Goal: Task Accomplishment & Management: Complete application form

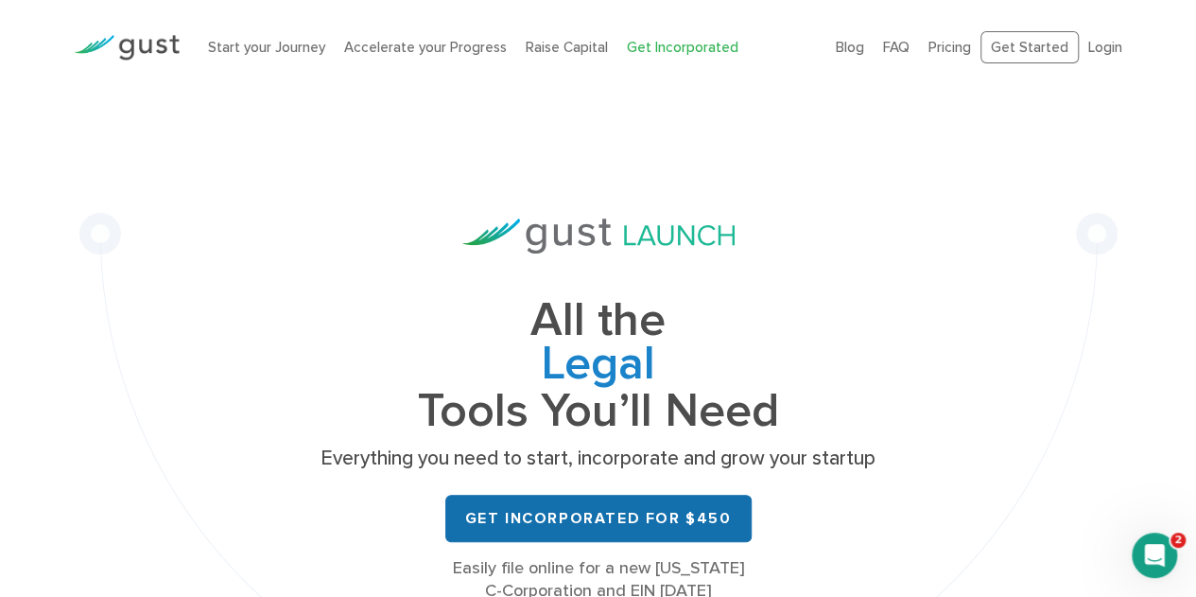
click at [634, 513] on link "Get Incorporated for $450" at bounding box center [598, 518] width 306 height 47
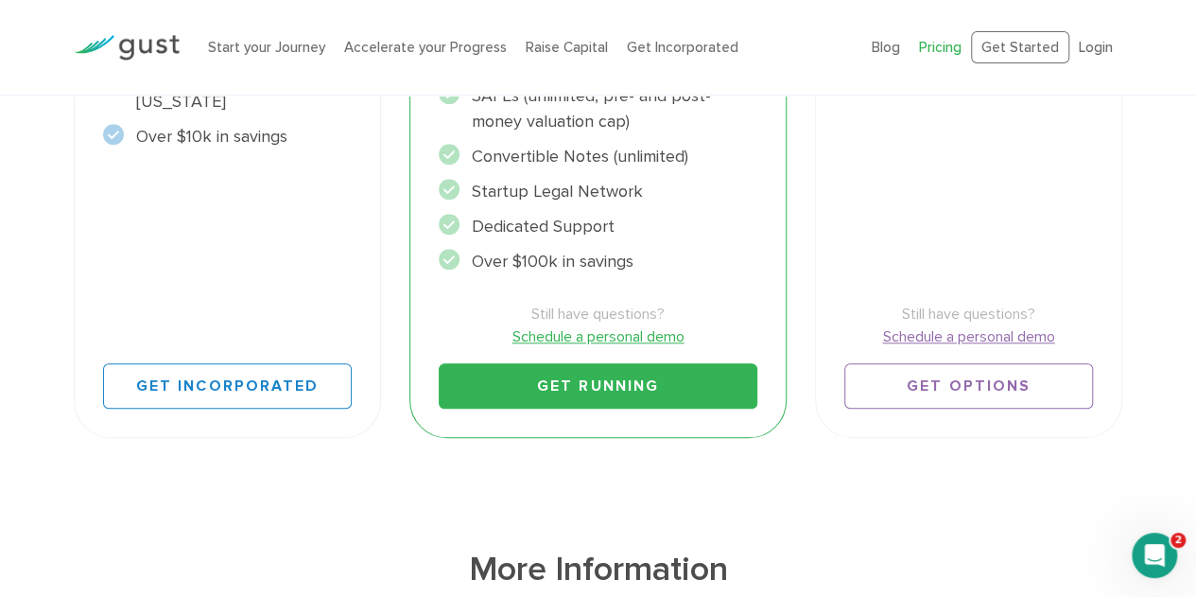
scroll to position [785, 0]
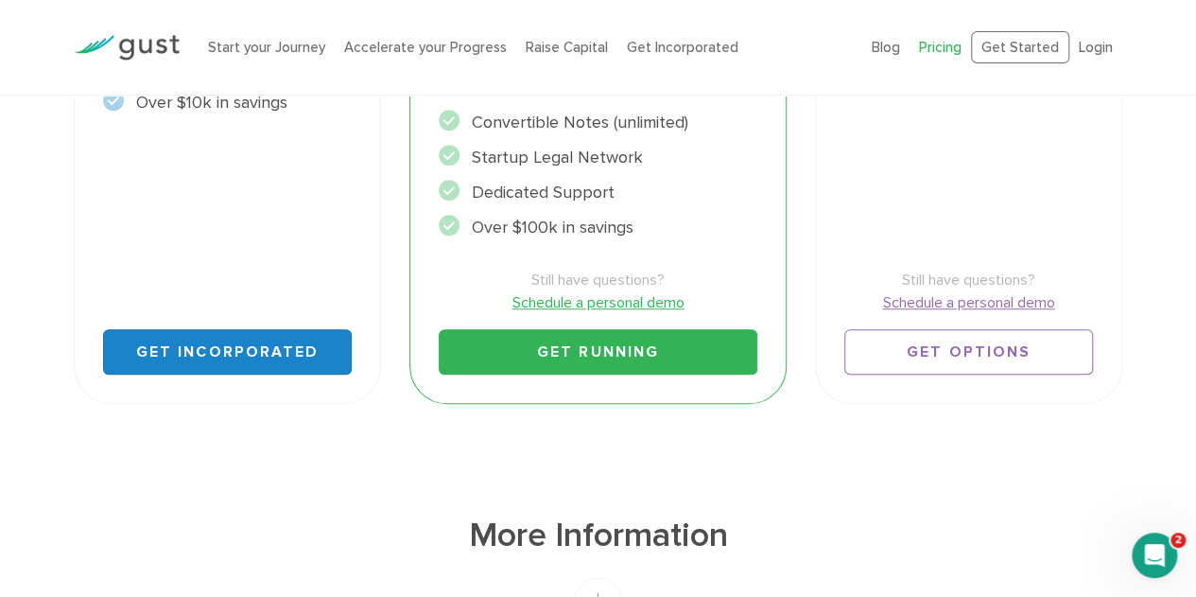
click at [176, 347] on link "Get Incorporated" at bounding box center [227, 351] width 249 height 45
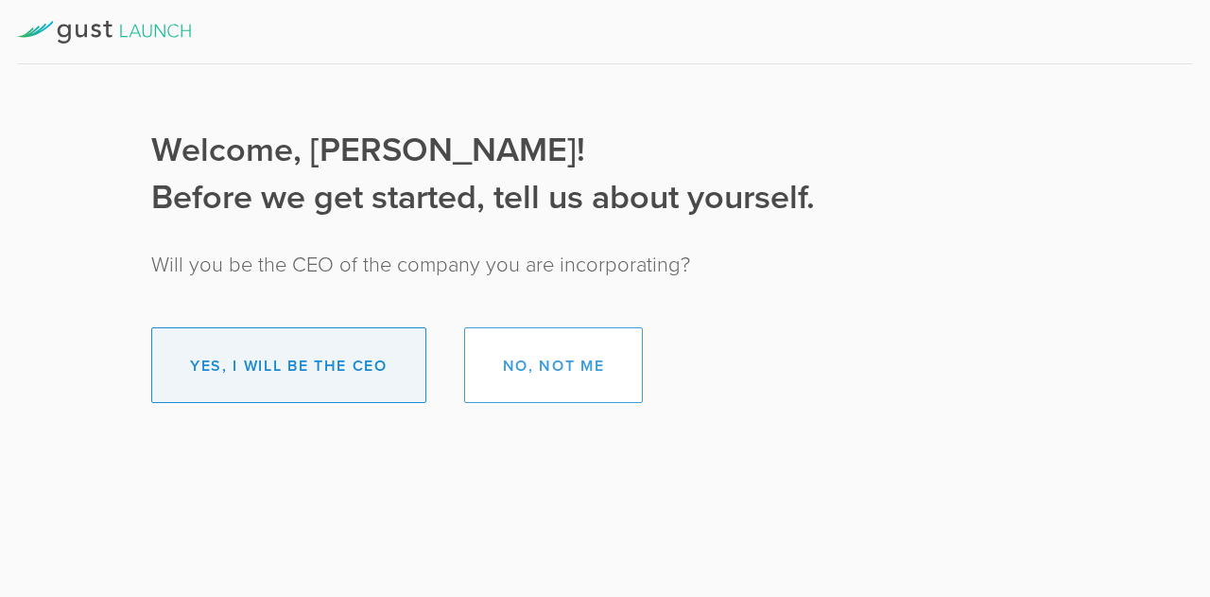
click at [301, 350] on button "Yes, I will be the CEO" at bounding box center [288, 365] width 275 height 76
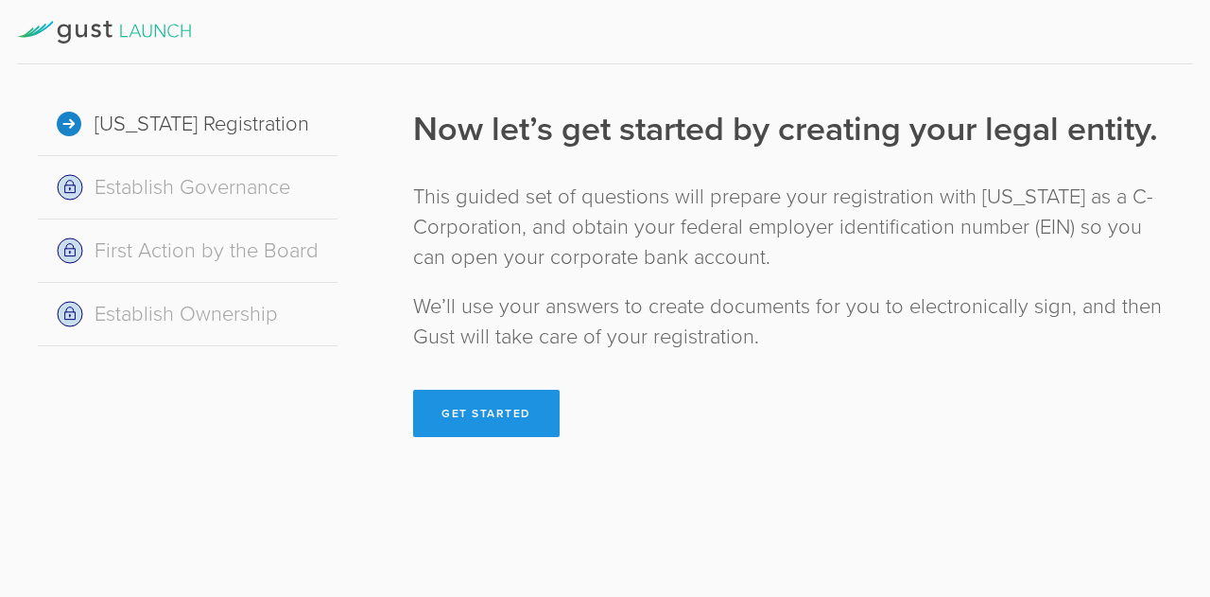
click at [462, 402] on button "Get Started" at bounding box center [486, 413] width 147 height 47
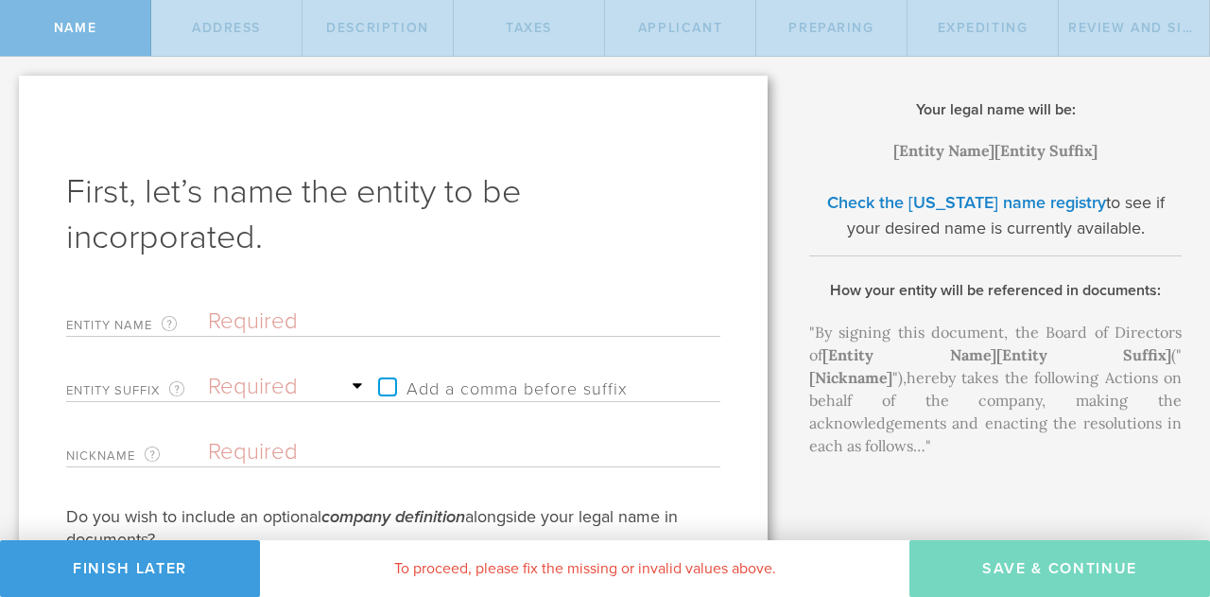
click at [323, 323] on input "text" at bounding box center [431, 321] width 446 height 28
type input "V"
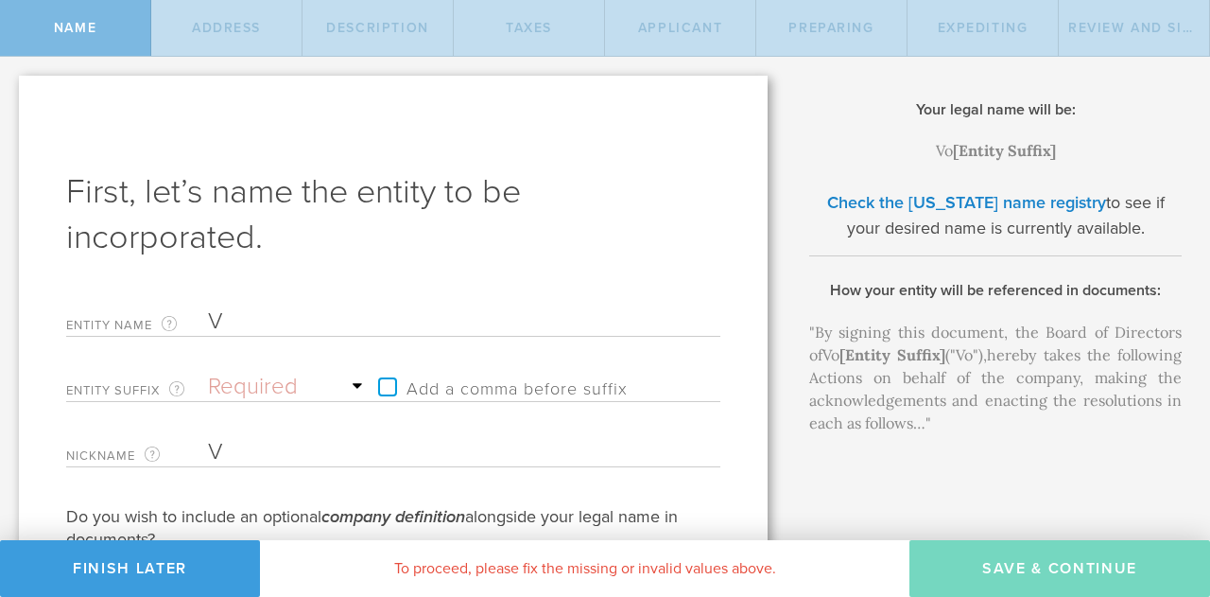
type input "Vo"
type input "Vol"
type input "Volt"
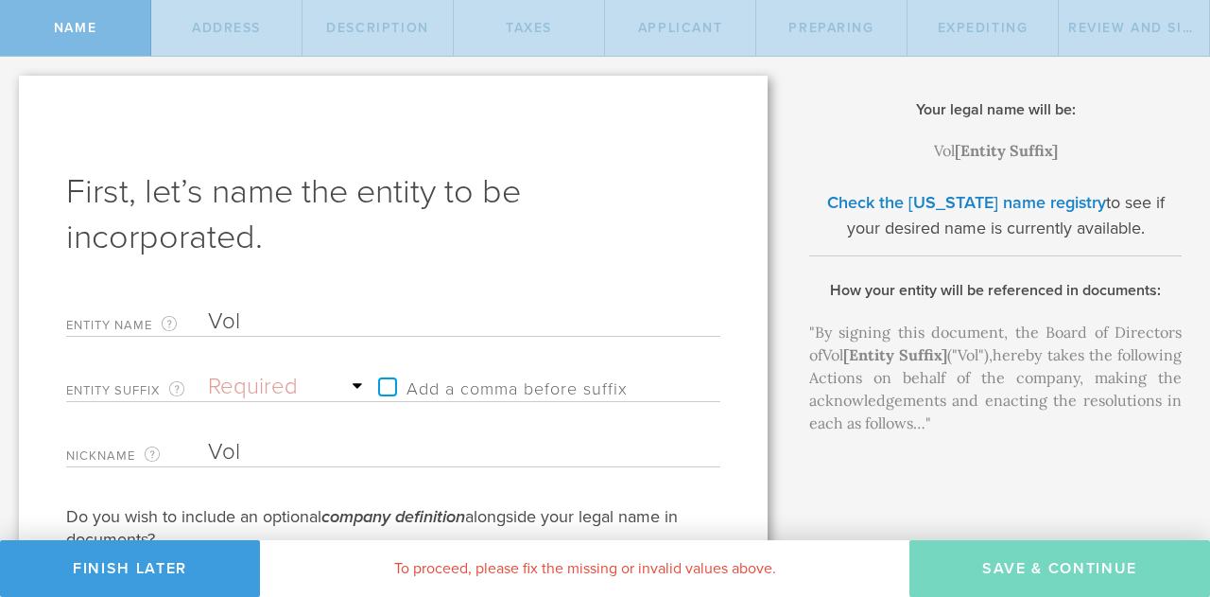
type input "Volt"
type input "VoltF"
type input "VoltFM"
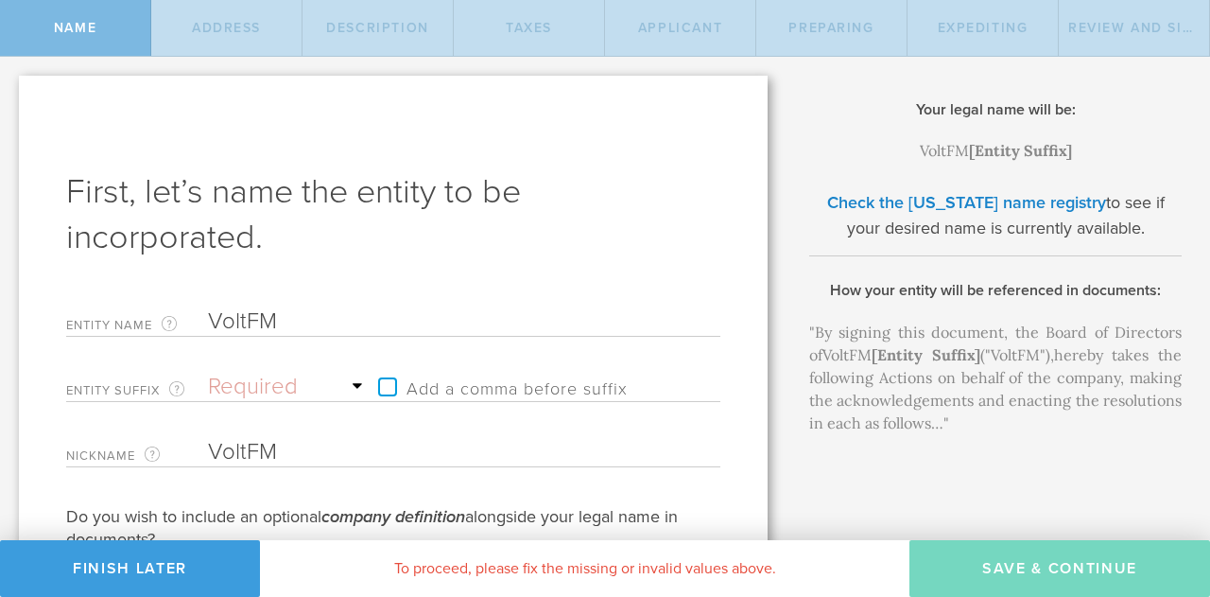
type input "VoltFMP"
click at [280, 375] on select "Required Association Club Co. Company Corp. Corporation Foundation Fund Inc. In…" at bounding box center [288, 387] width 161 height 28
select select "inc."
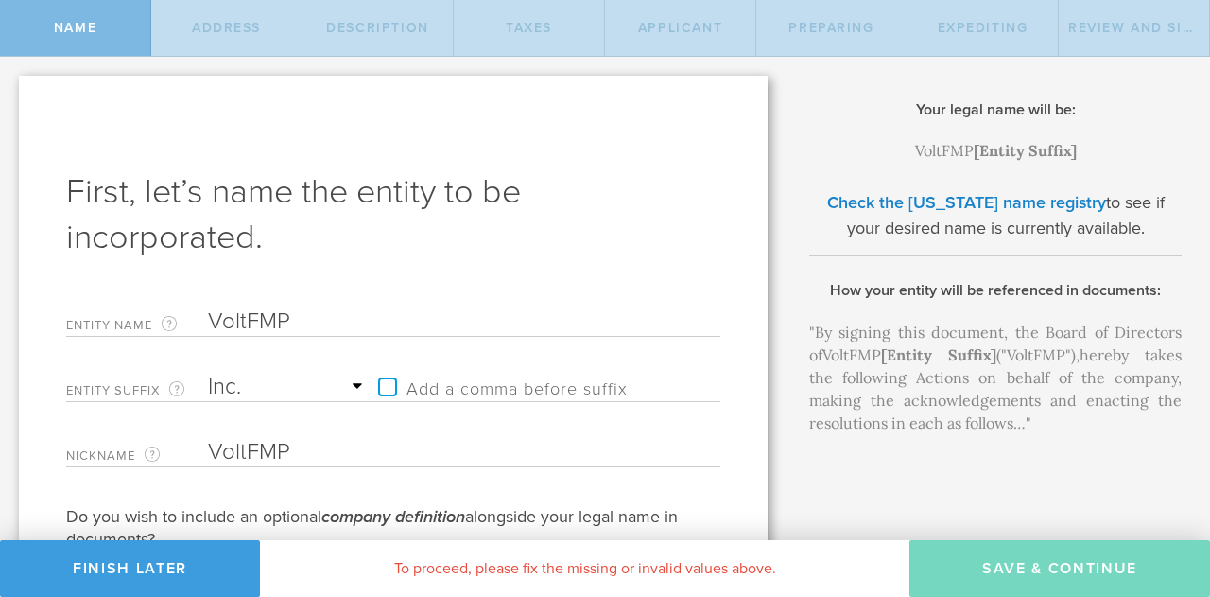
click at [208, 373] on select "Required Association Club Co. Company Corp. Corporation Foundation Fund Inc. In…" at bounding box center [288, 387] width 161 height 28
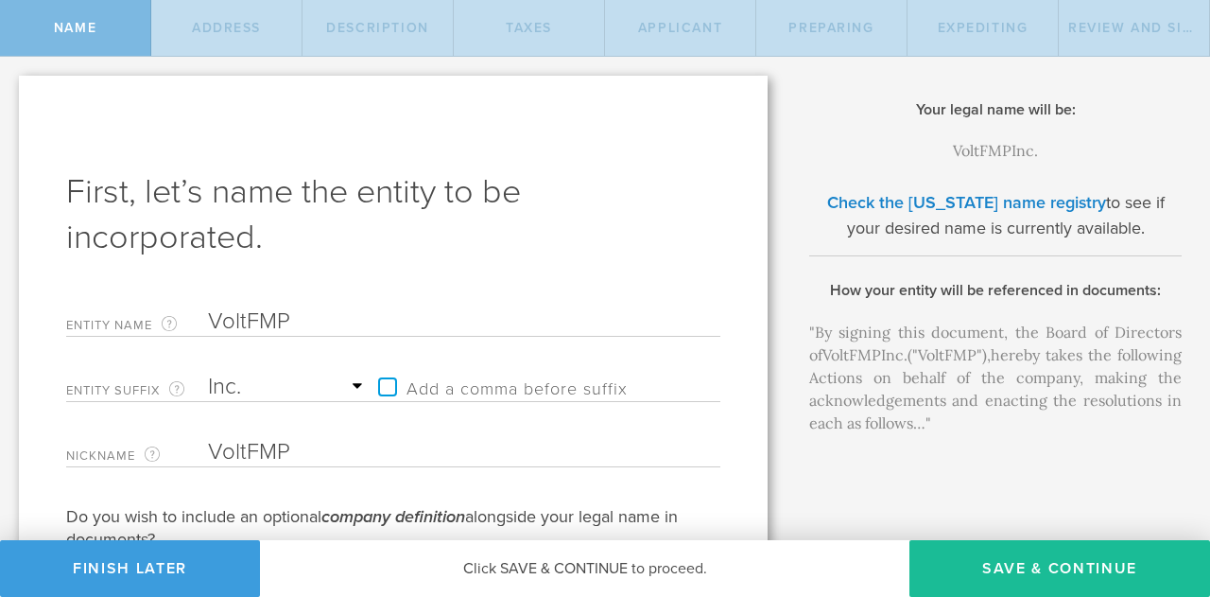
click at [383, 385] on label "Add a comma before suffix" at bounding box center [498, 387] width 259 height 28
click at [383, 385] on input "Add a comma before suffix" at bounding box center [469, 377] width 200 height 28
checkbox input "true"
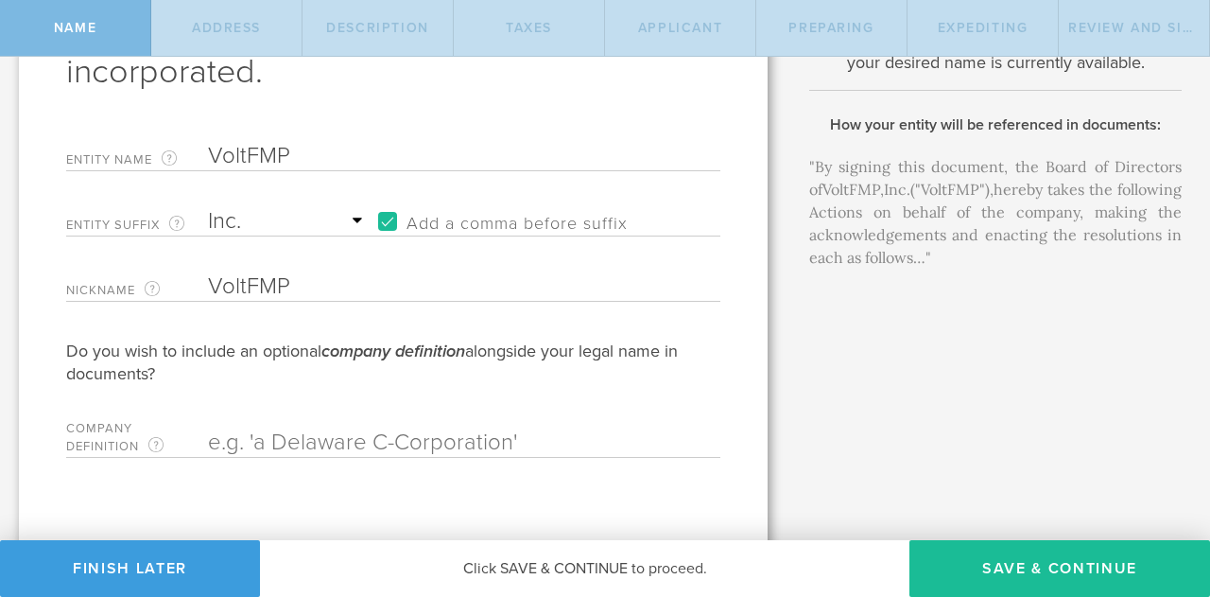
scroll to position [179, 0]
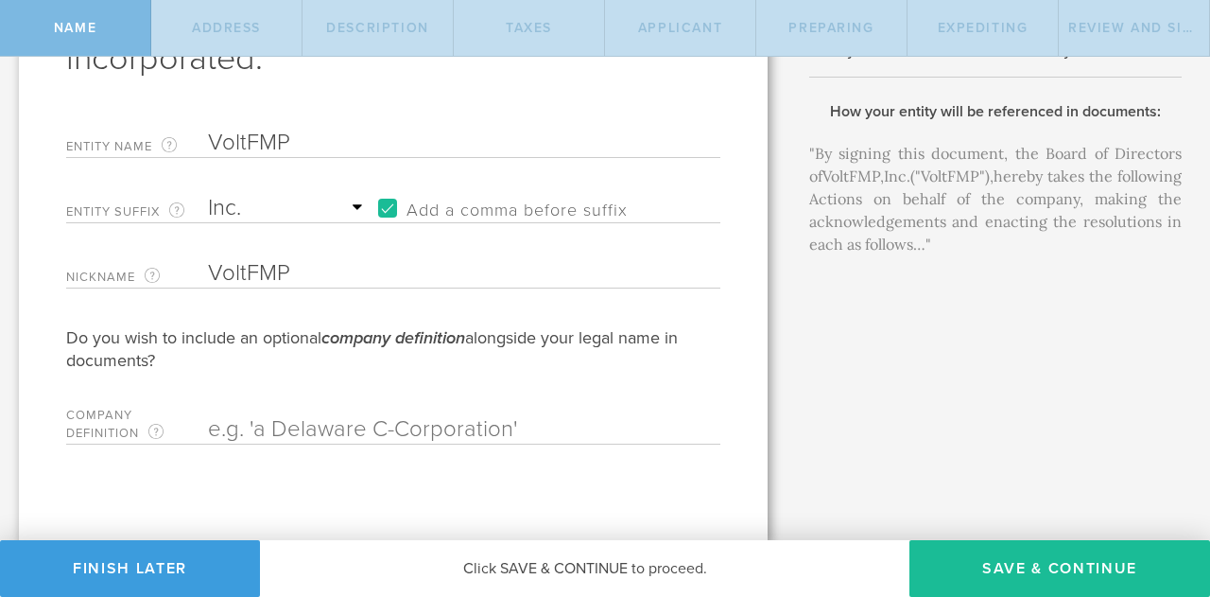
click at [316, 433] on input "text" at bounding box center [431, 429] width 446 height 28
paste input "VoltFMP Inc. is a Delaware C Corporation pioneering the distribution of fault-m…"
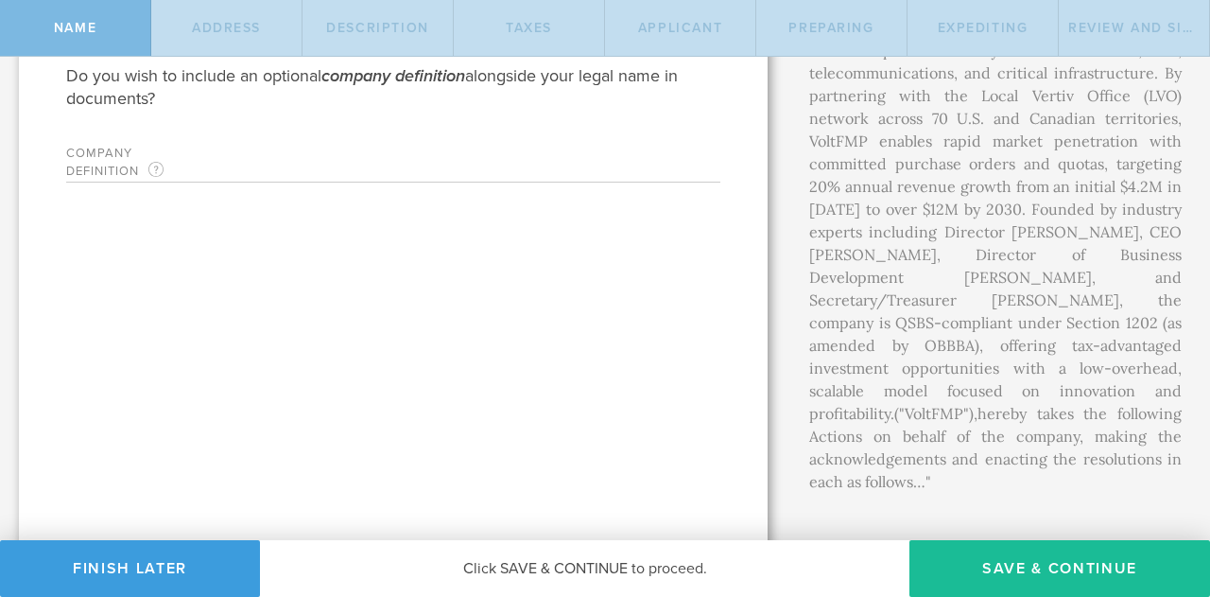
scroll to position [464, 0]
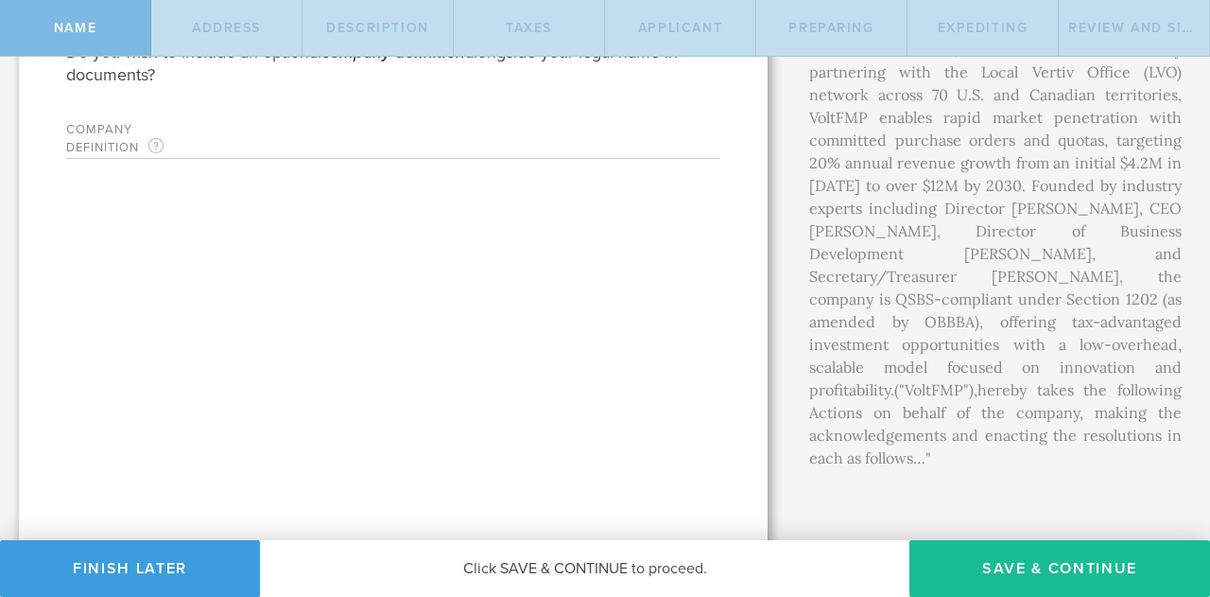
click at [621, 148] on input "VoltFMP Inc. is a Delaware C Corporation pioneering the distribution of fault-m…" at bounding box center [431, 144] width 446 height 28
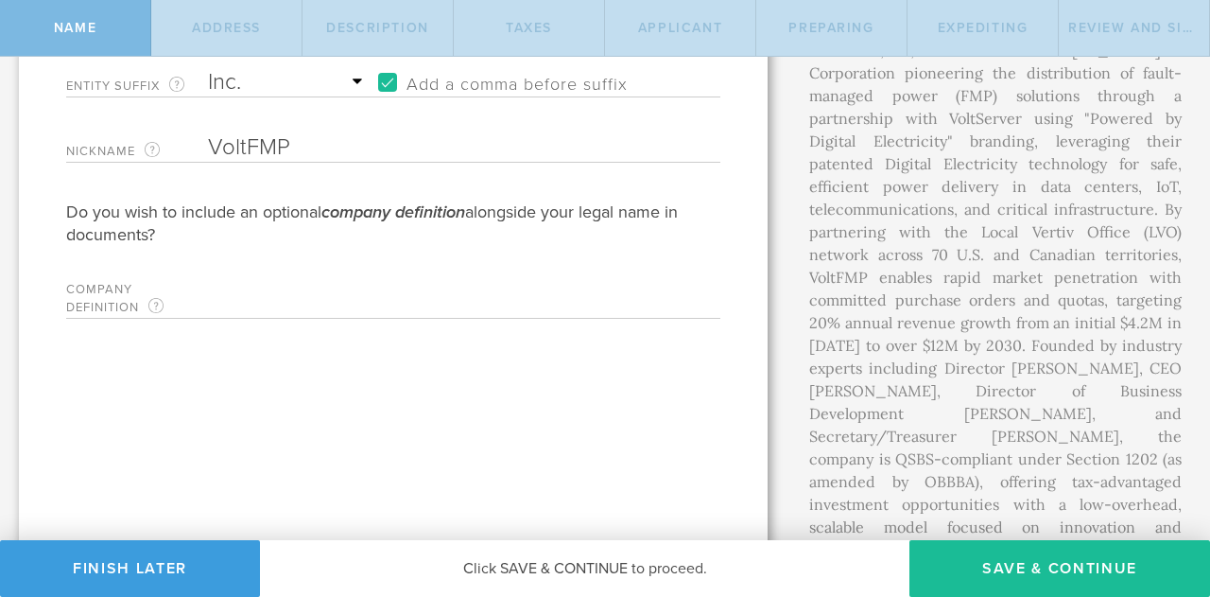
scroll to position [303, 0]
type input "VoltFMP Inc. is a Delaware C Corporation pioneering the distribution of fault-m…"
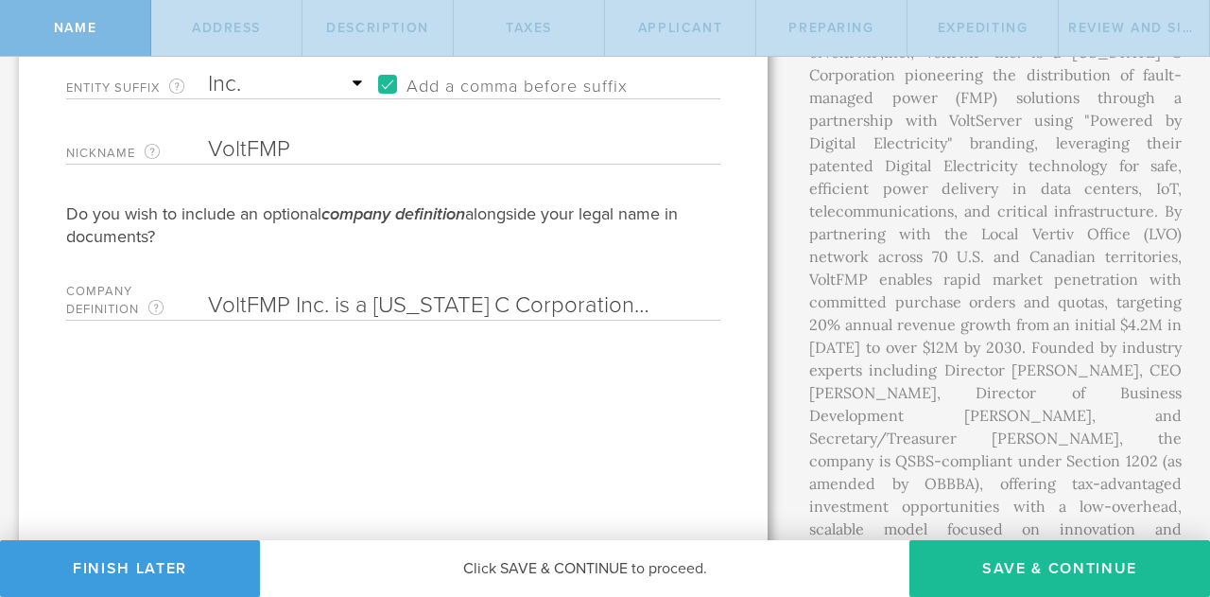
click at [204, 306] on label "Company Definition An optional phrase combined with the company name to add con…" at bounding box center [137, 303] width 142 height 34
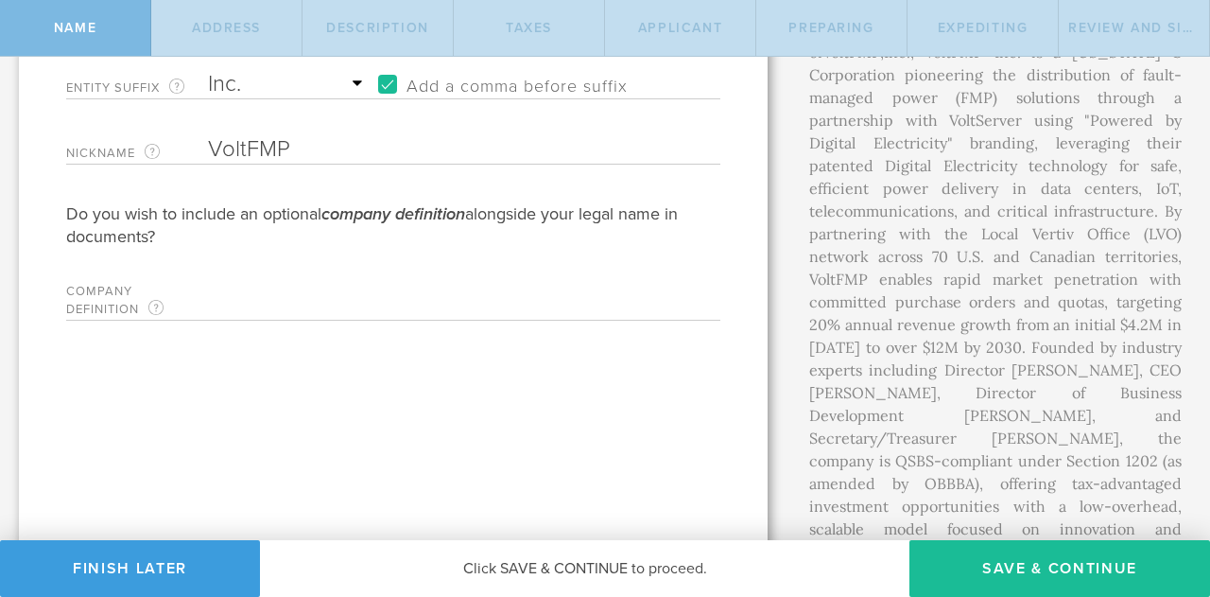
scroll to position [0, 9268]
drag, startPoint x: 210, startPoint y: 298, endPoint x: 813, endPoint y: 344, distance: 605.1
click at [813, 344] on div "First, let’s name the entity to be incorporated. Entity Name The name of your D…" at bounding box center [605, 239] width 1210 height 971
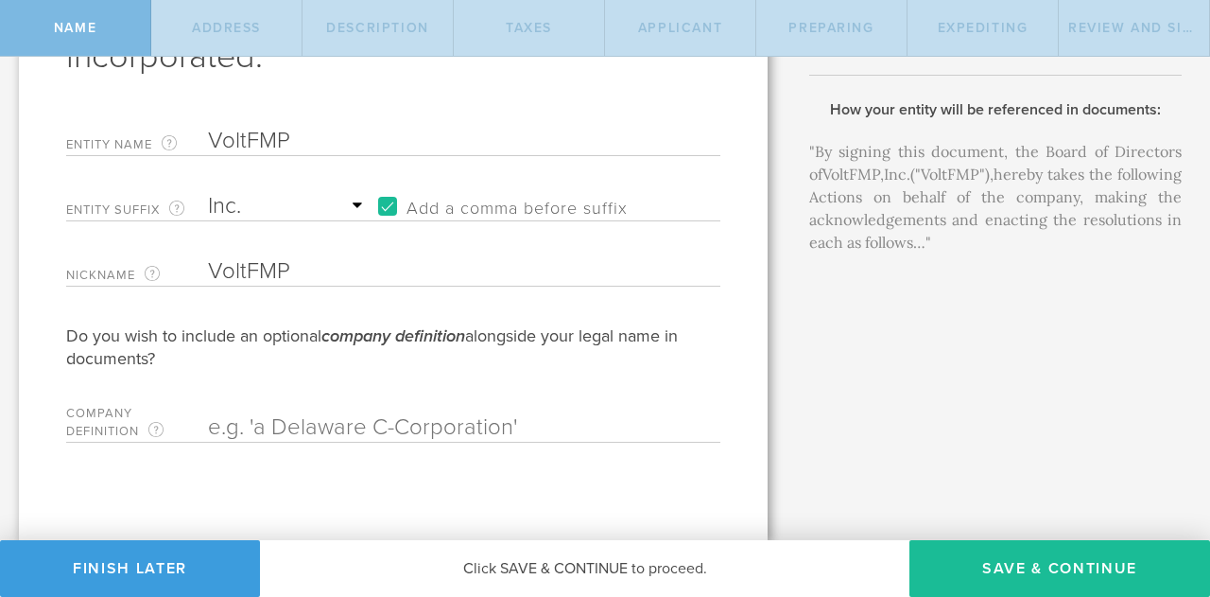
scroll to position [179, 0]
paste input "The purpose of VoltFMP Inc. is to distribute fault-managed power solutions thro…"
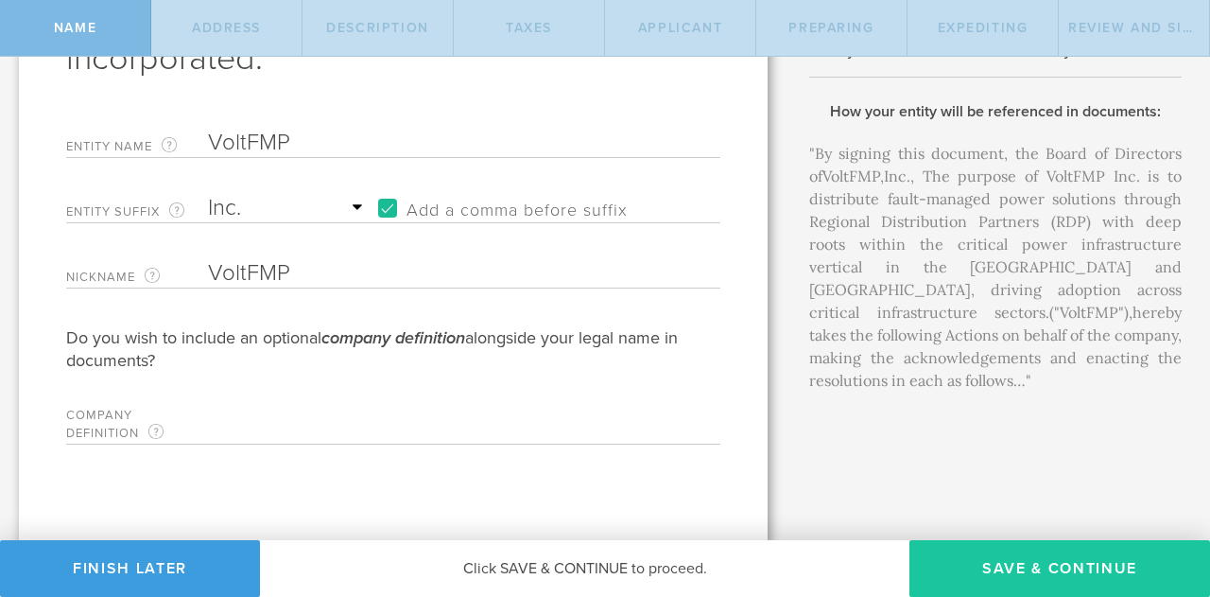
type input "The purpose of VoltFMP Inc. is to distribute fault-managed power solutions thro…"
click at [982, 551] on button "Save & Continue" at bounding box center [1060, 568] width 301 height 57
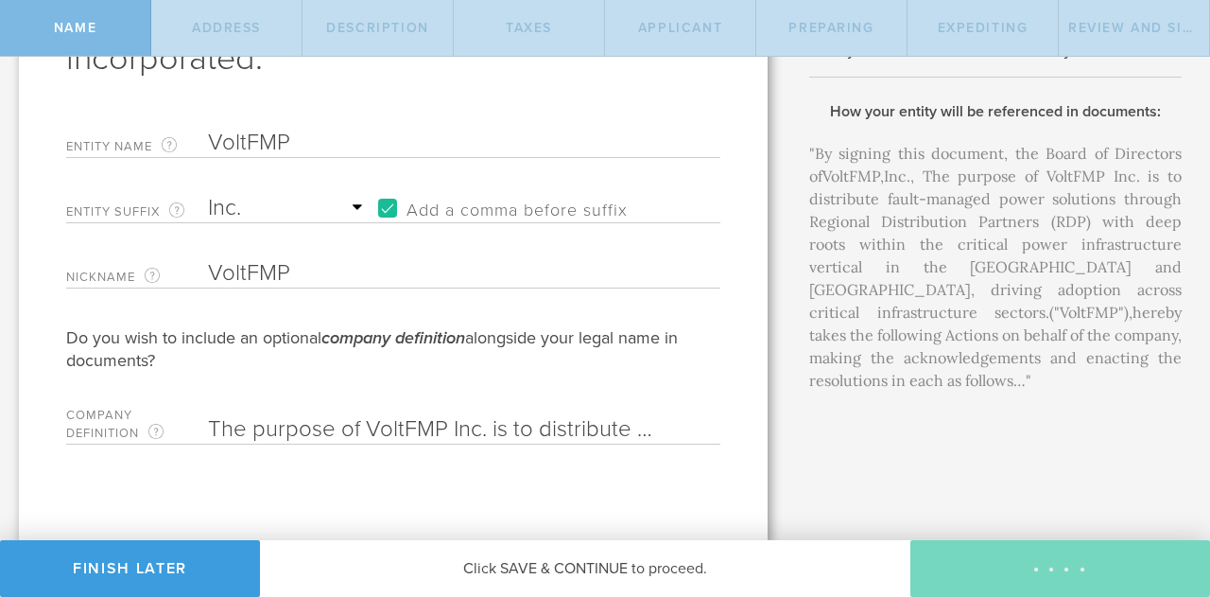
checkbox input "true"
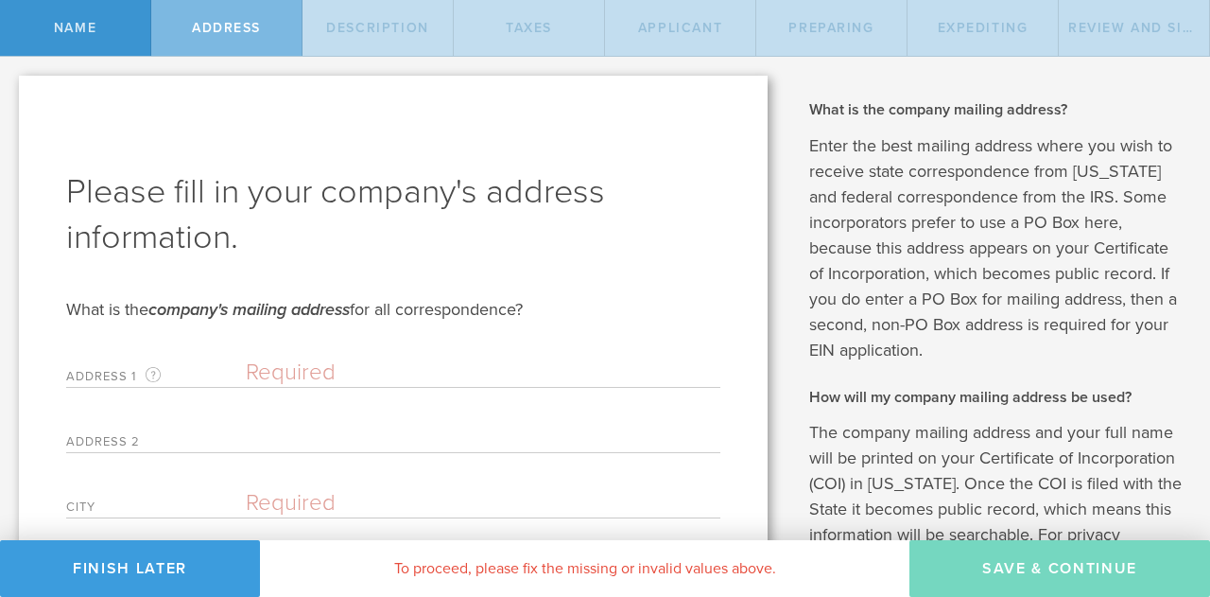
click at [441, 367] on input "text" at bounding box center [483, 372] width 475 height 28
paste input "8551 Esters Blvd Ste 100, Irving, TX 75063"
type input "8551 Esters Blvd Ste 100, Irving, TX 75063"
click at [354, 449] on input "text" at bounding box center [483, 438] width 475 height 28
type input "Suite 170"
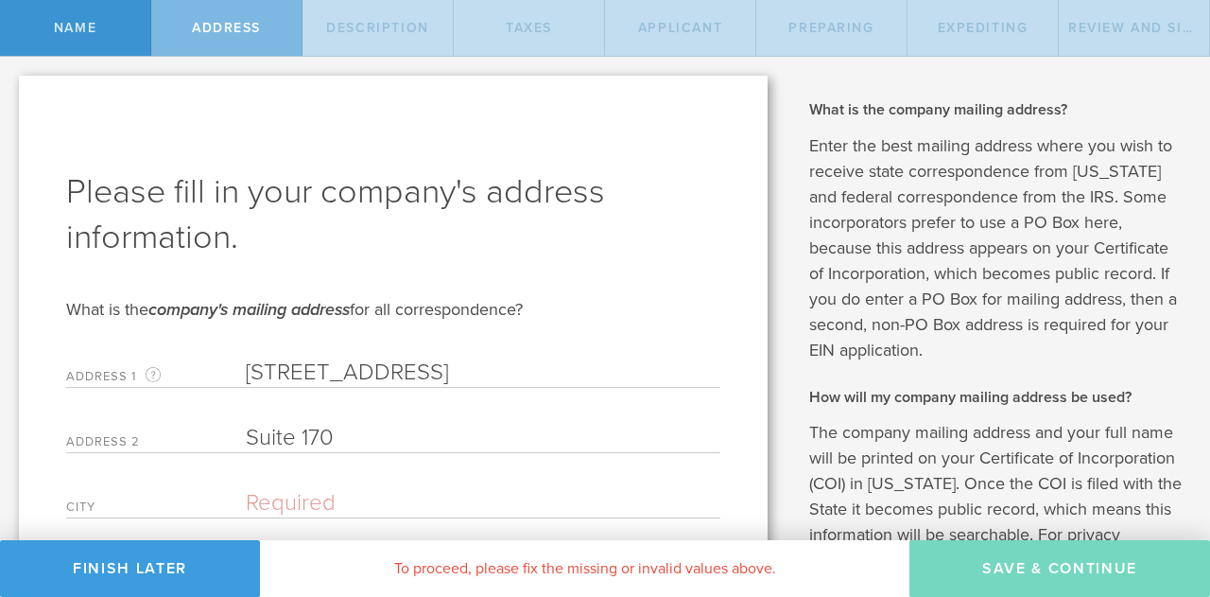
click at [361, 490] on input "text" at bounding box center [483, 503] width 475 height 28
type input "Irving"
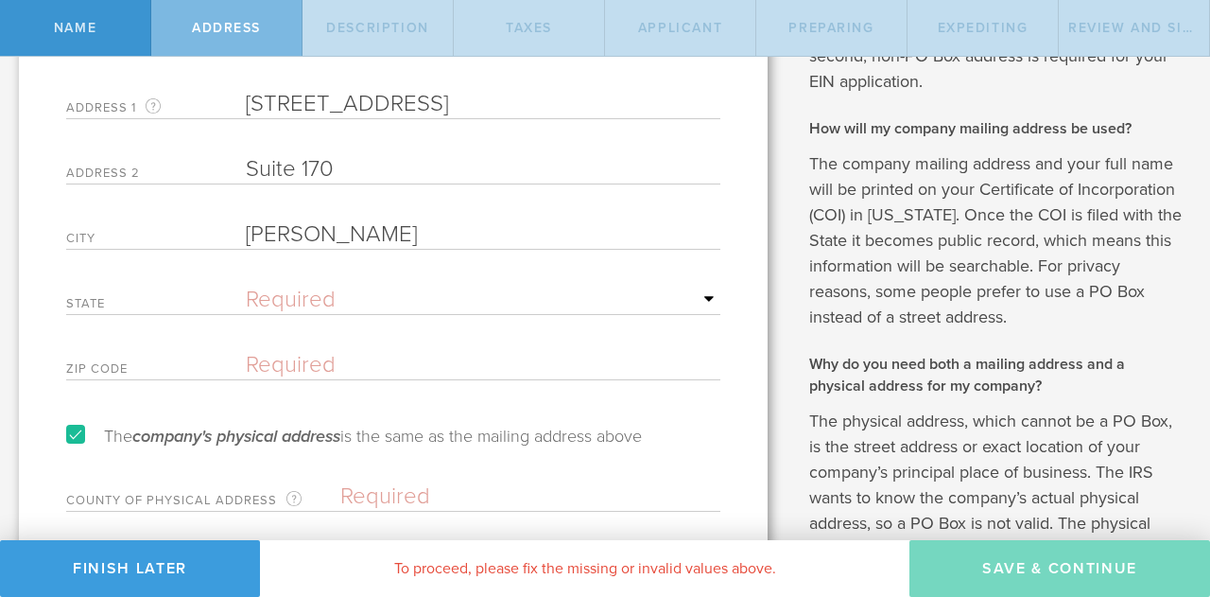
click at [346, 301] on select "Required Alabama Alaska Arizona Arkansas California Colorado Connecticut Delawa…" at bounding box center [483, 300] width 475 height 28
select select "TX"
click at [246, 286] on select "Required Alabama Alaska Arizona Arkansas California Colorado Connecticut Delawa…" at bounding box center [483, 300] width 475 height 28
drag, startPoint x: 656, startPoint y: 101, endPoint x: 594, endPoint y: 102, distance: 62.4
click at [594, 102] on input "8551 Esters Blvd Ste 100, Irving, TX 75063" at bounding box center [483, 104] width 475 height 28
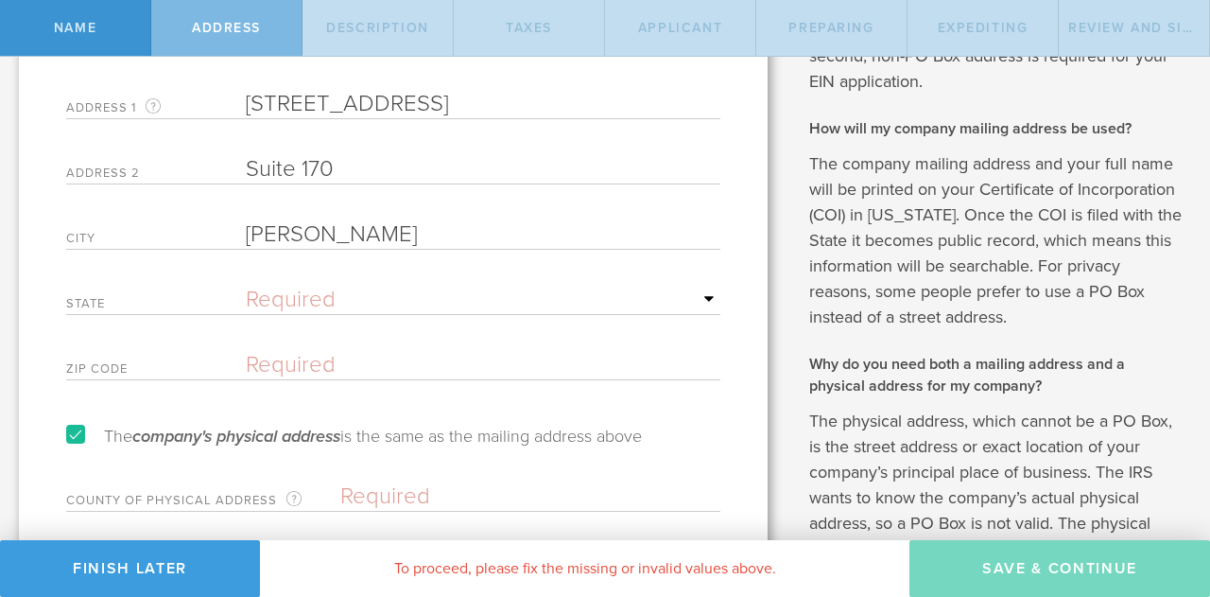
type input "8551 Esters Blvd Ste 100, Irving, TX"
click at [343, 362] on input "text" at bounding box center [483, 365] width 475 height 28
paste input "75063"
type input "75063"
click at [598, 97] on input "8551 Esters Blvd Ste 100, Irving, TX" at bounding box center [483, 104] width 475 height 28
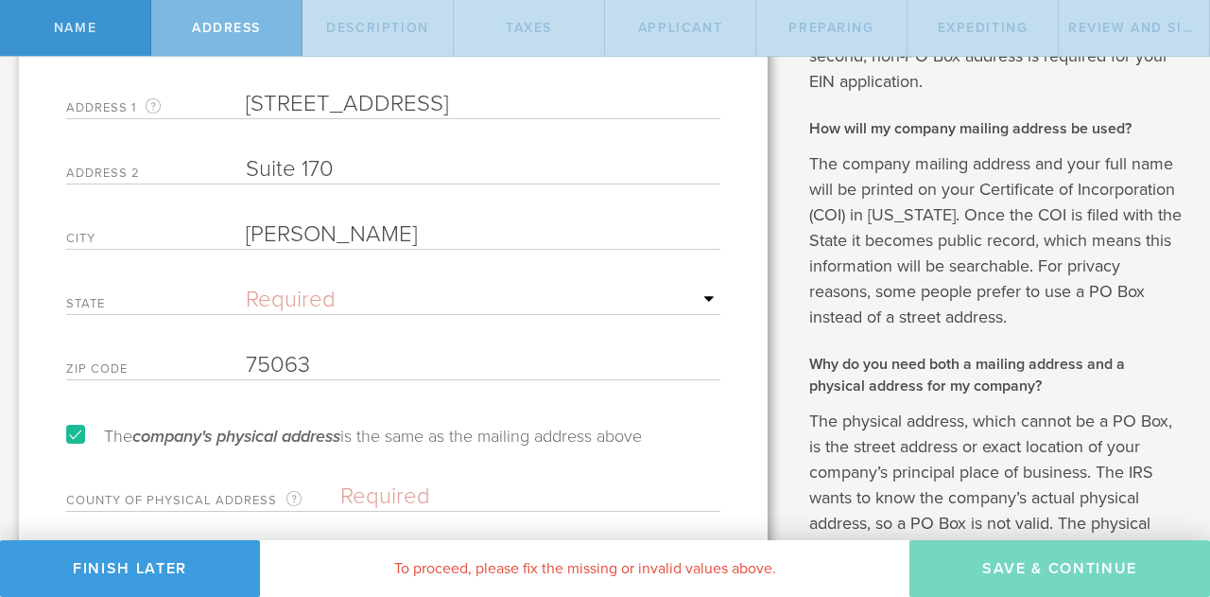
type input "8551 Esters Blvd"
click at [392, 487] on input "text" at bounding box center [530, 496] width 380 height 28
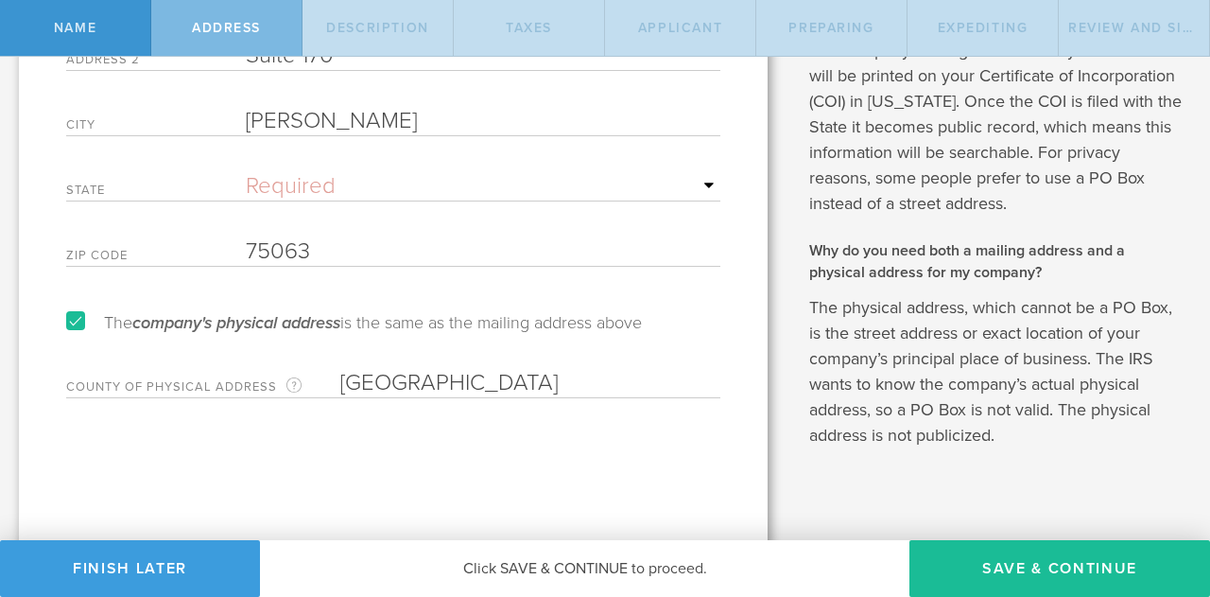
scroll to position [402, 0]
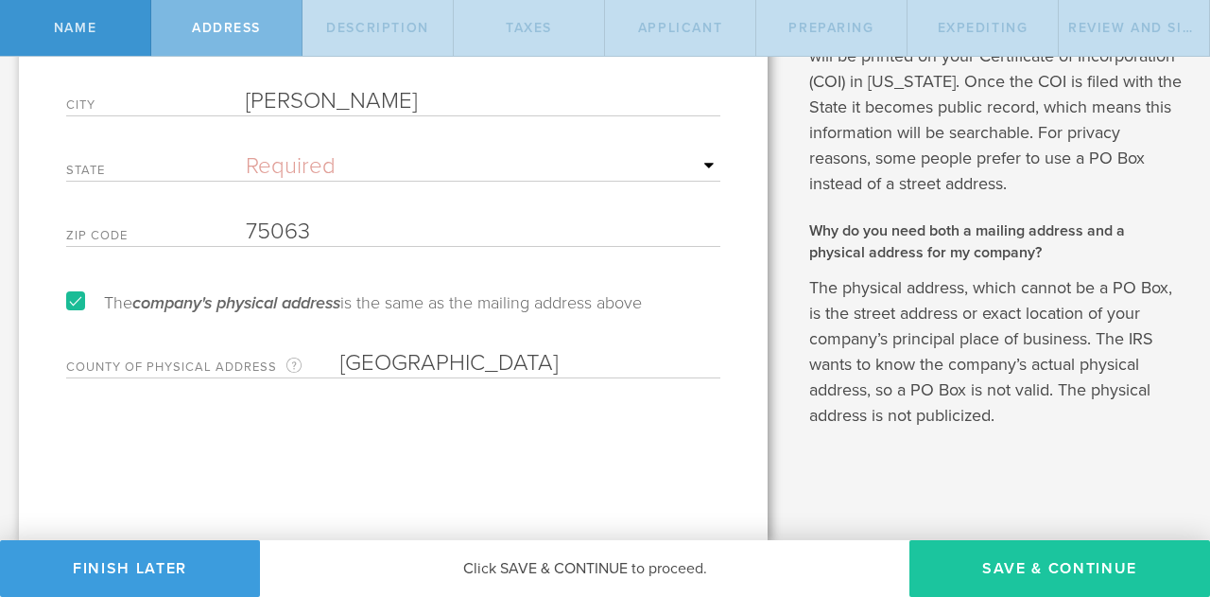
type input "Dallas County"
click at [1059, 565] on button "Save & Continue" at bounding box center [1060, 568] width 301 height 57
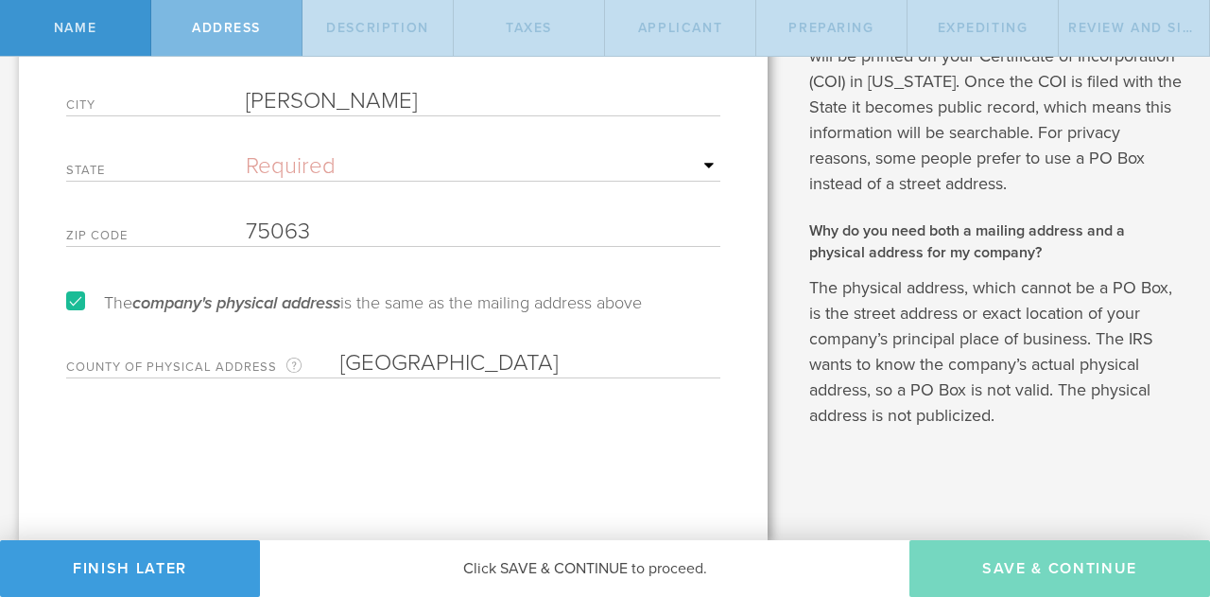
scroll to position [0, 0]
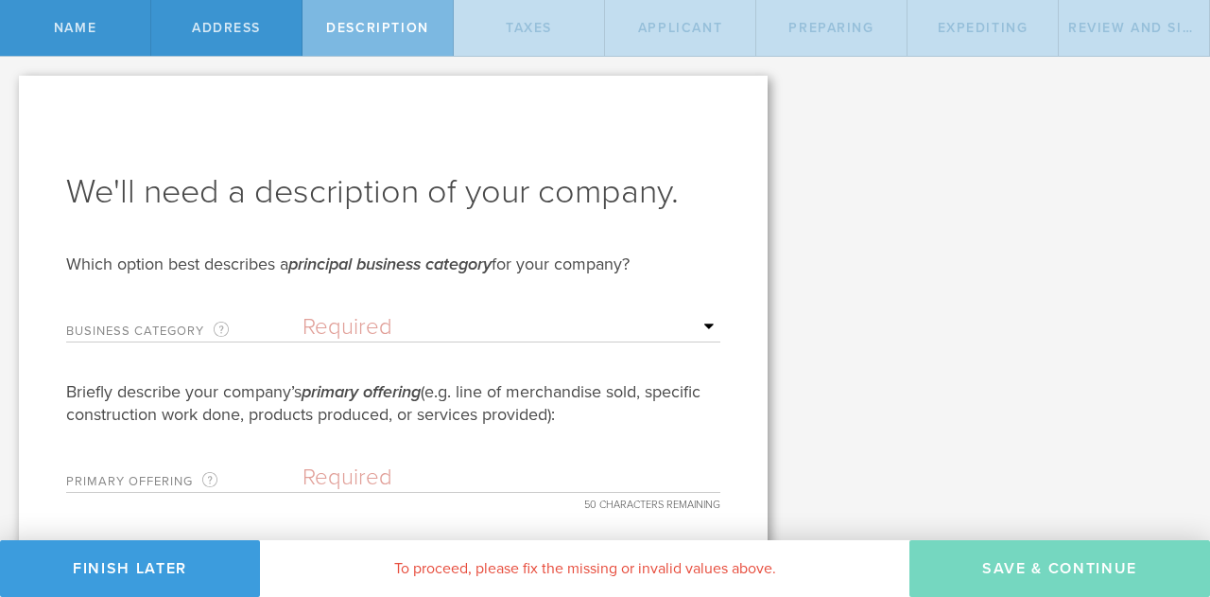
click at [690, 324] on select "Required Accommodation & food service Construction Finance & insurance Health c…" at bounding box center [512, 327] width 418 height 28
select select "manufacturing"
click at [303, 313] on select "Required Accommodation & food service Construction Finance & insurance Health c…" at bounding box center [512, 327] width 418 height 28
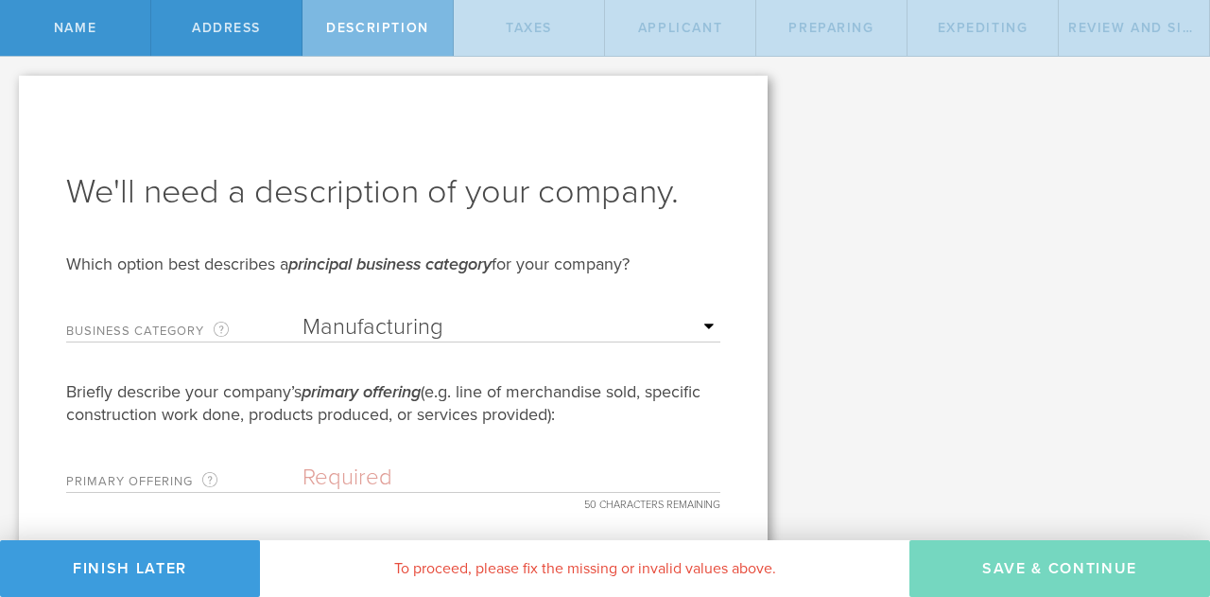
click at [698, 331] on select "Required Accommodation & food service Construction Finance & insurance Health c…" at bounding box center [512, 327] width 418 height 28
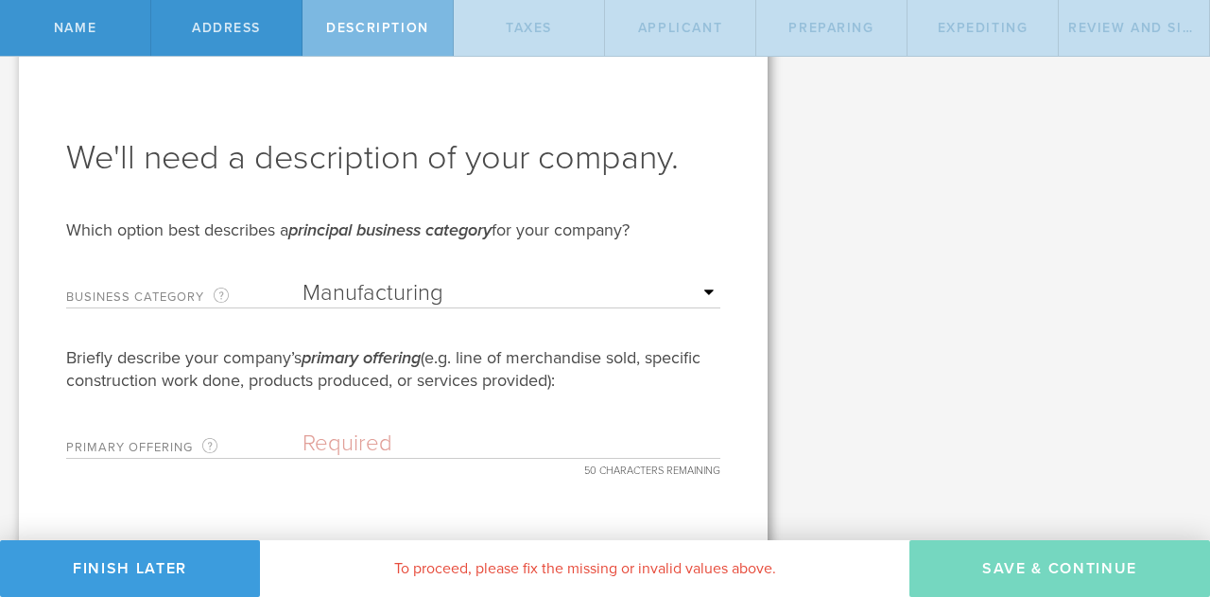
scroll to position [49, 0]
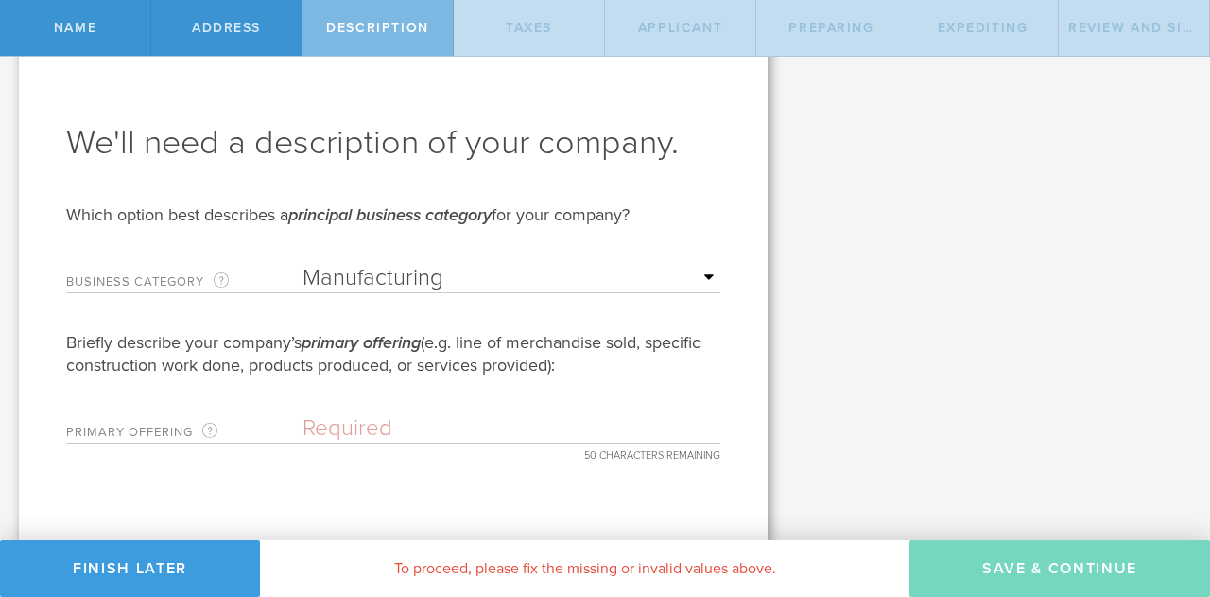
click at [495, 433] on input "text" at bounding box center [512, 428] width 418 height 28
paste input "75063"
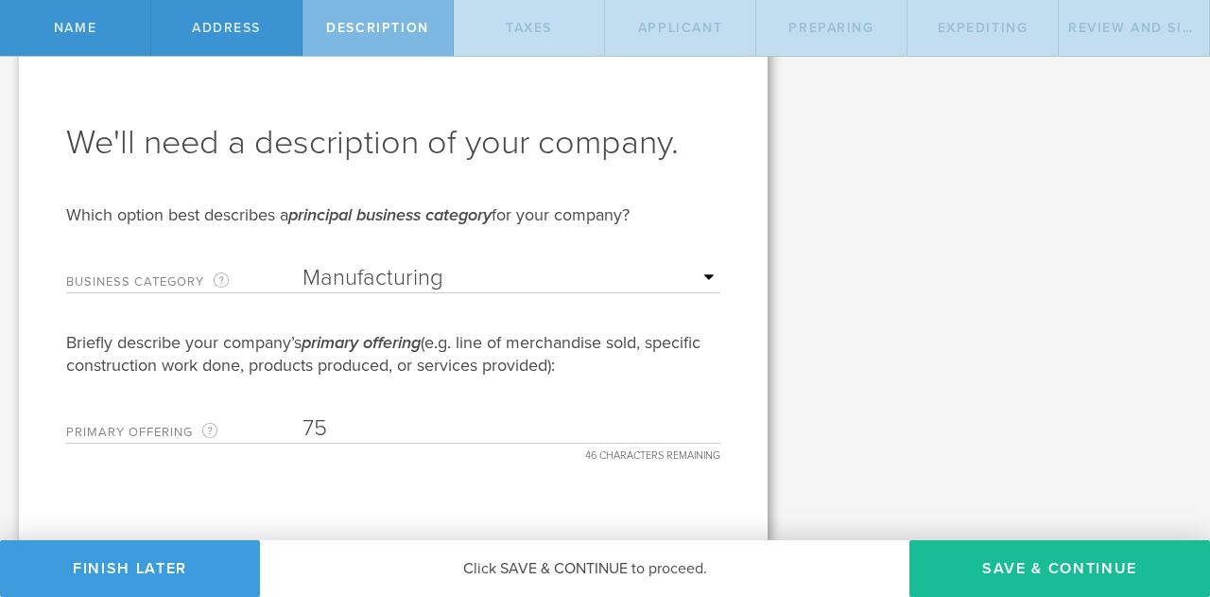
type input "7"
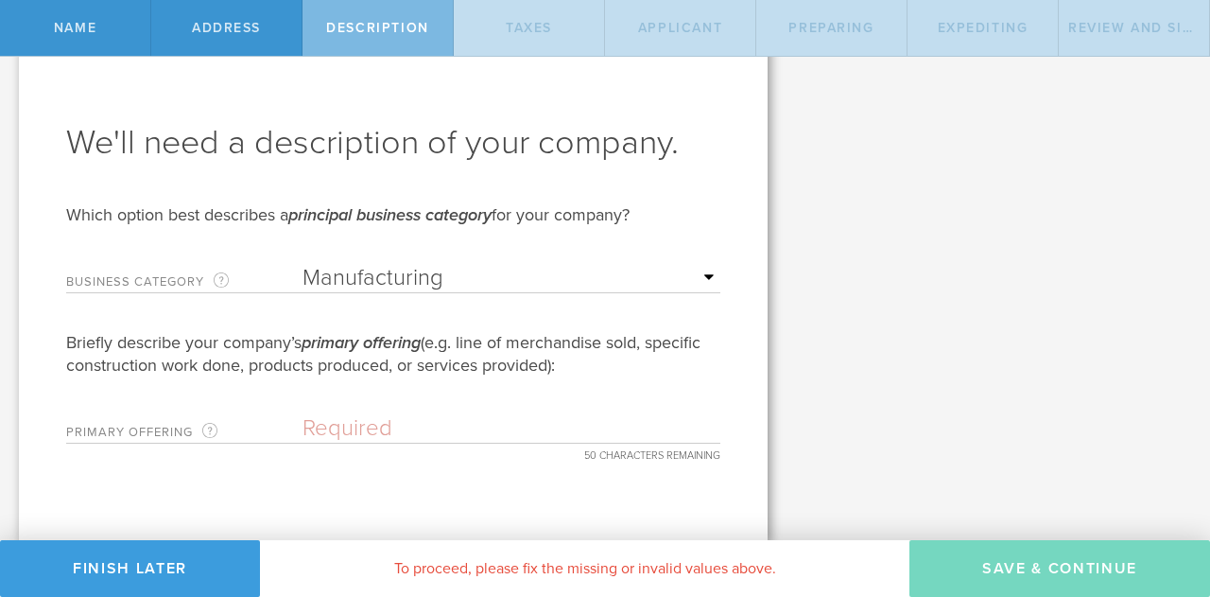
paste input "The purpose of VoltFMP Inc. is to distribute fault"
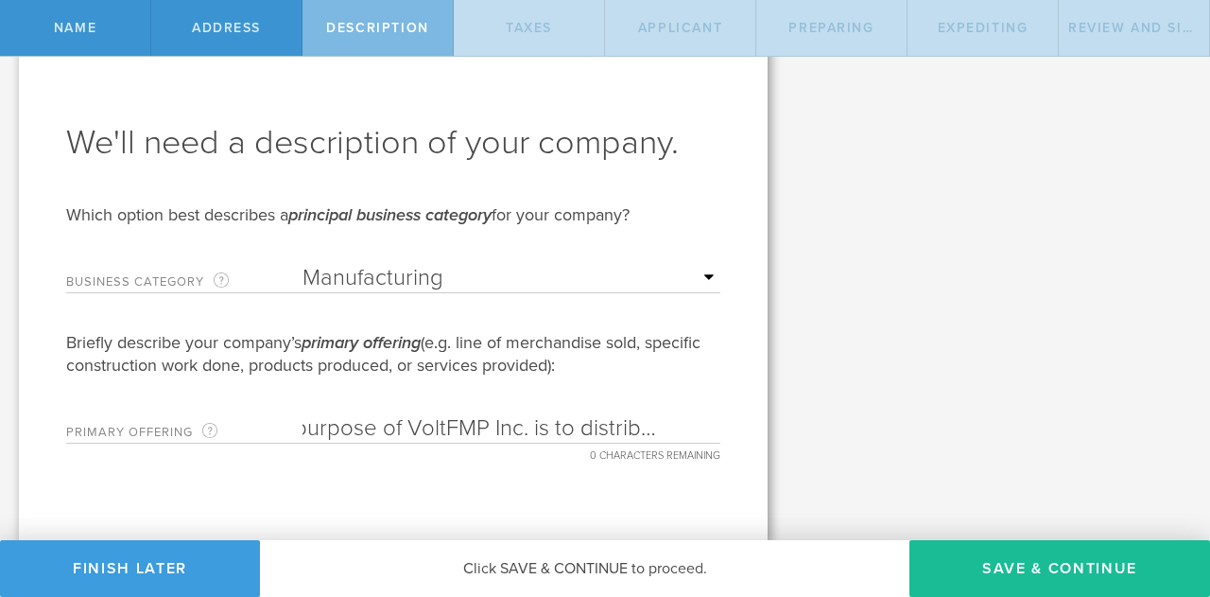
scroll to position [0, 0]
type input "The purpose of VoltFMP Inc. is to distribute fault"
drag, startPoint x: 308, startPoint y: 423, endPoint x: 983, endPoint y: 457, distance: 676.1
click at [983, 457] on div "First, let’s name the entity to be incorporated. Entity Name The name of your D…" at bounding box center [605, 274] width 1210 height 533
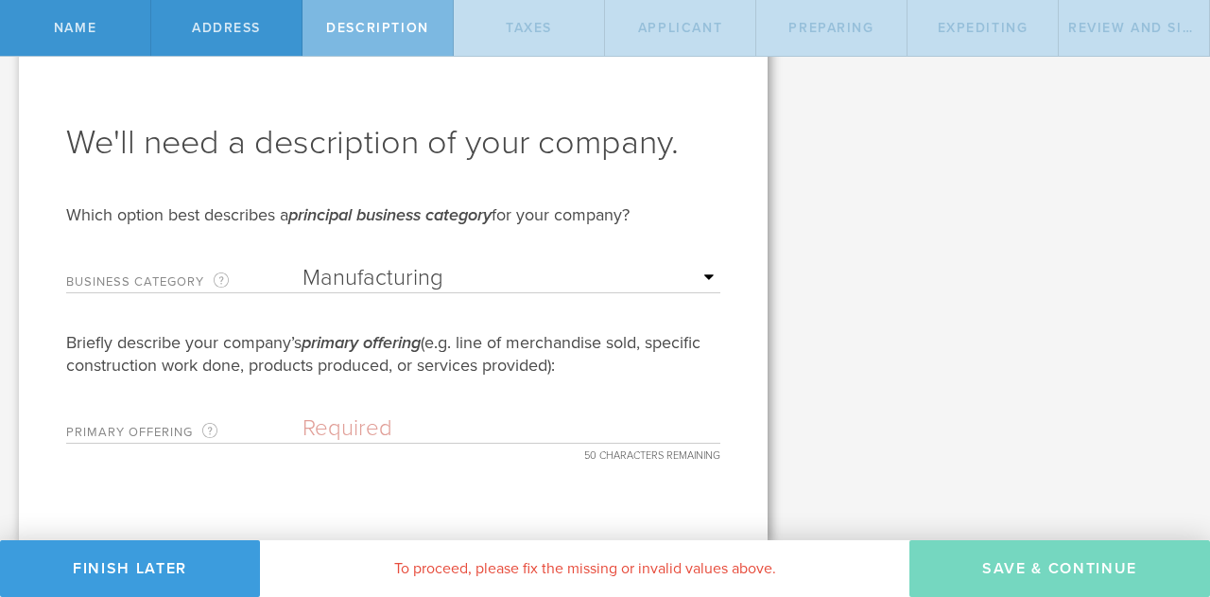
scroll to position [0, 0]
paste input "To distribute FMP via RDP in US and Canada."
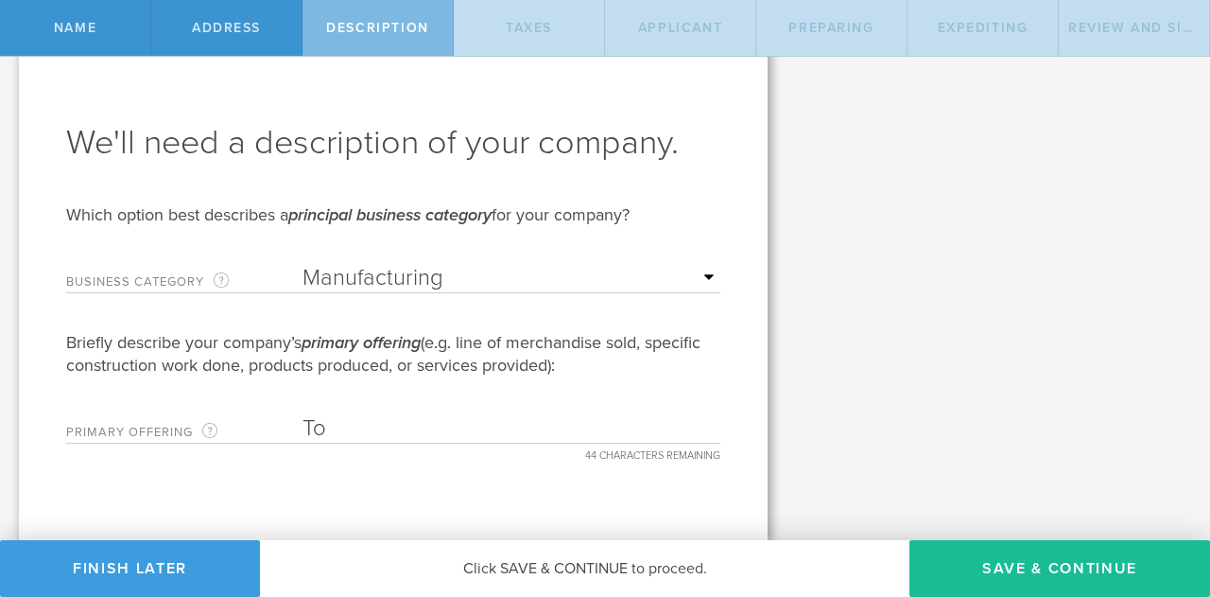
type input "T"
type input "D"
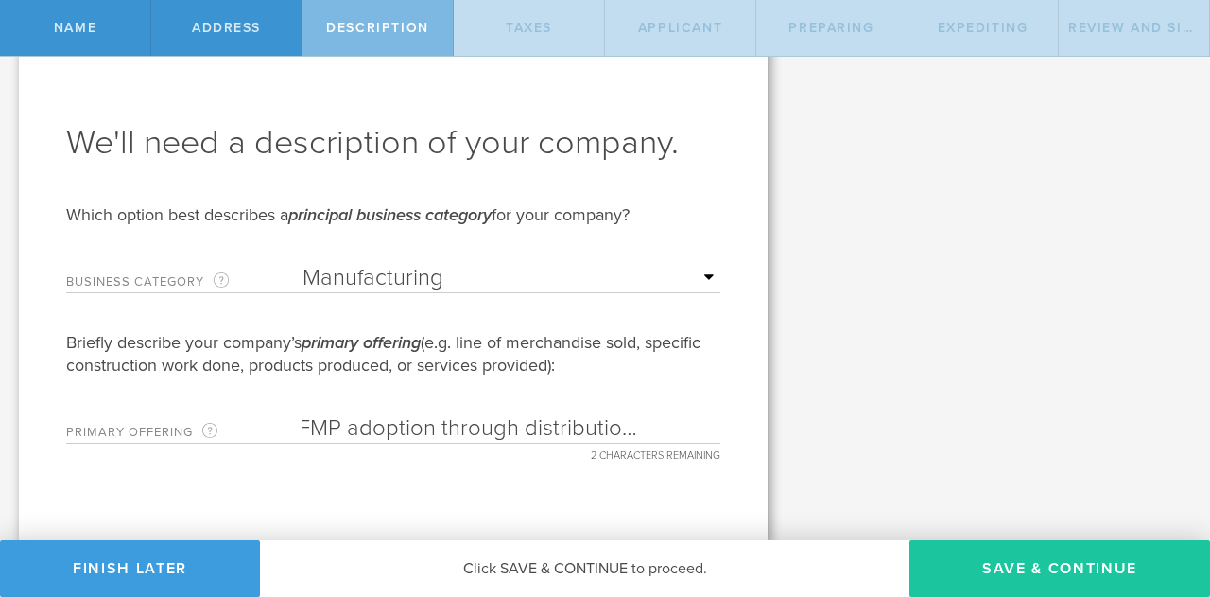
type input "Enable FMP adoption through distribution network"
click at [979, 574] on button "Save & Continue" at bounding box center [1060, 568] width 301 height 57
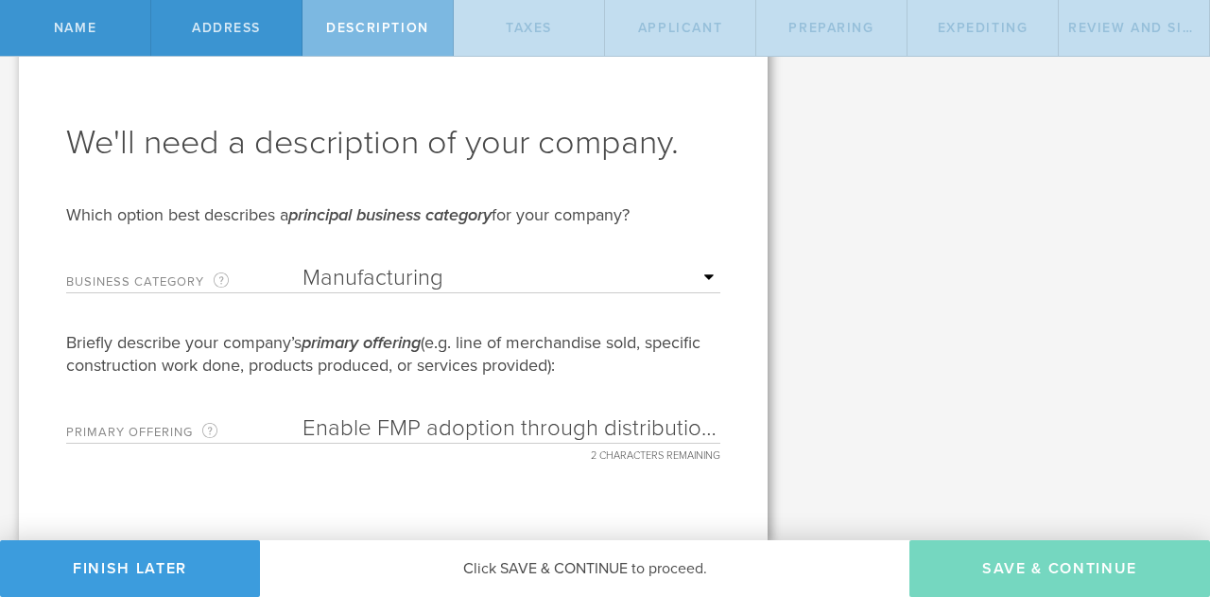
type input "0"
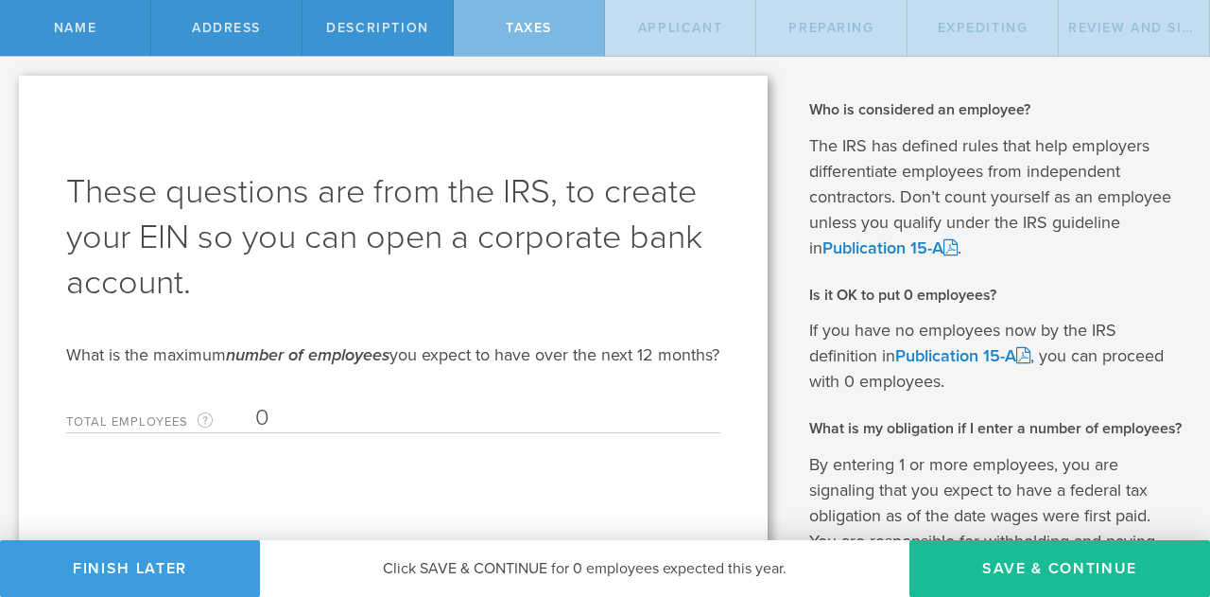
click at [339, 432] on input "0" at bounding box center [483, 418] width 456 height 28
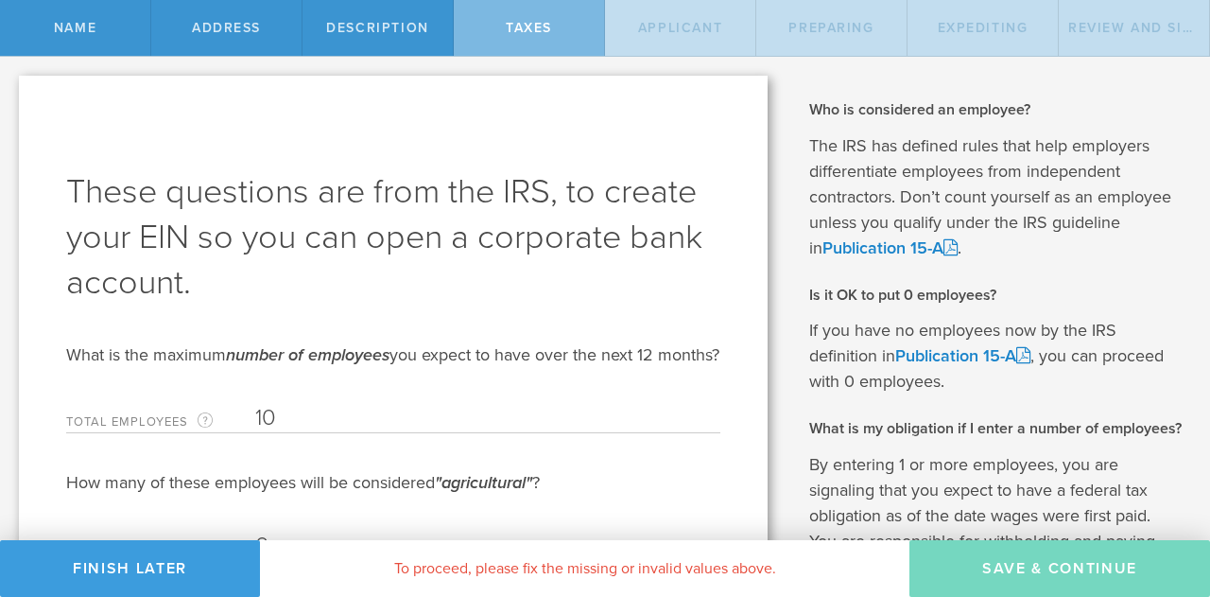
type input "10"
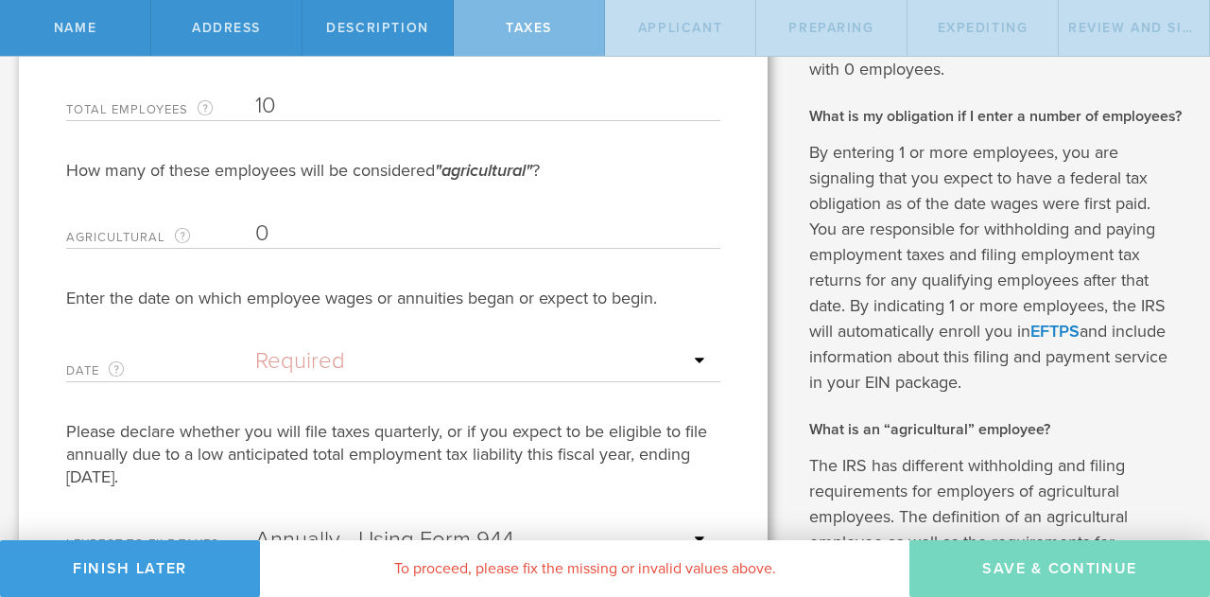
scroll to position [316, 0]
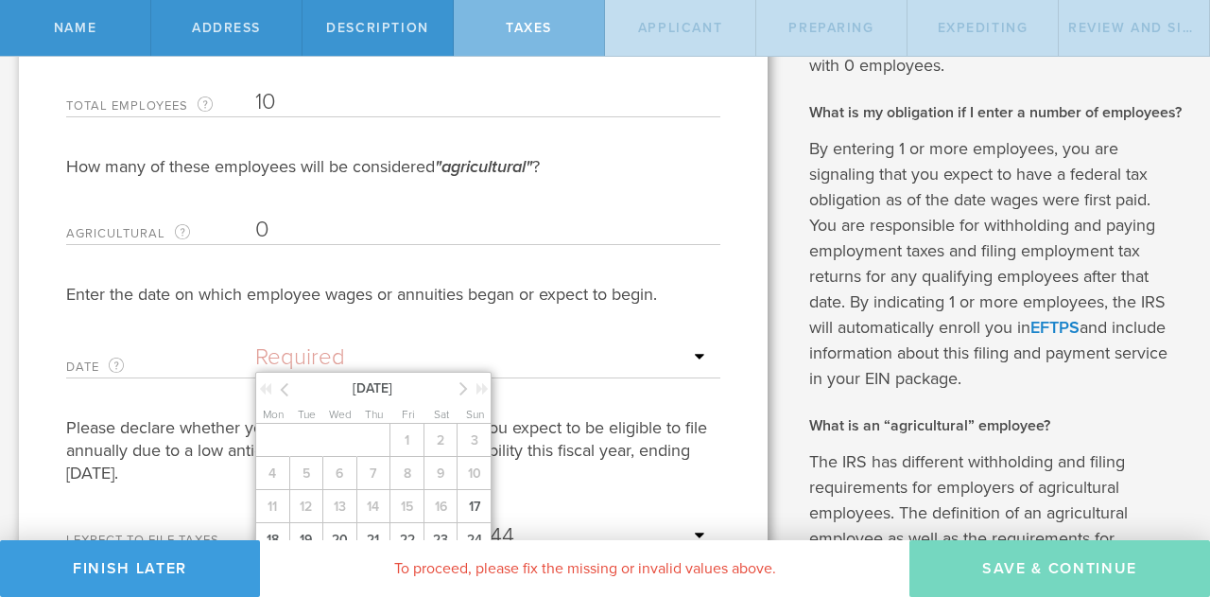
click at [390, 372] on input "text" at bounding box center [483, 357] width 456 height 28
click at [465, 400] on icon at bounding box center [464, 388] width 9 height 24
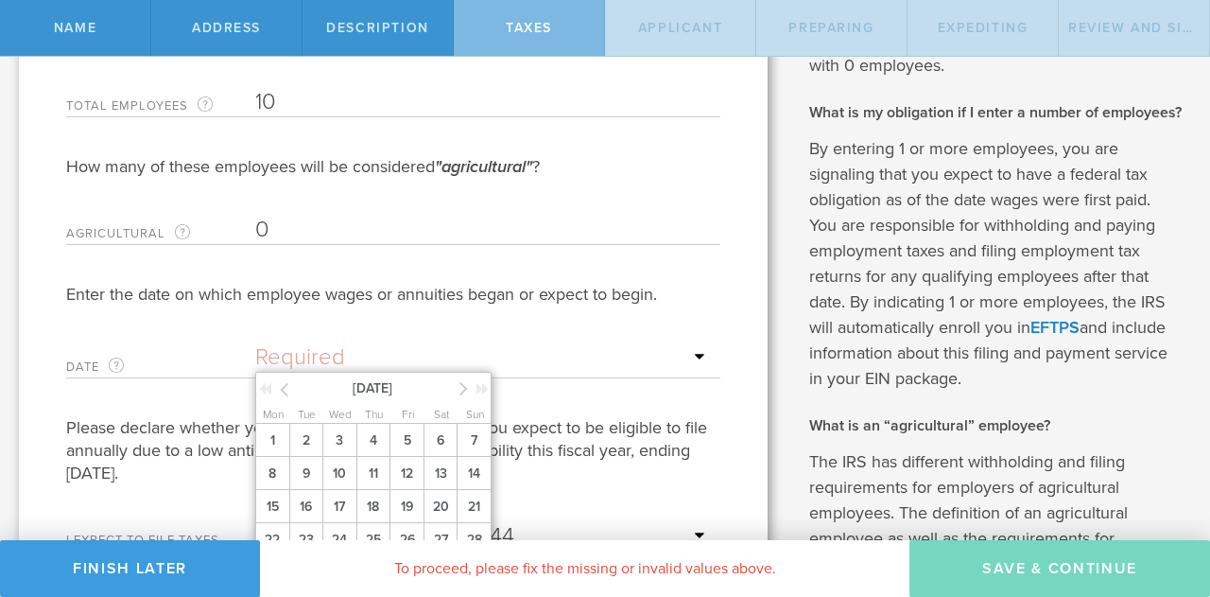
click at [465, 400] on icon at bounding box center [464, 388] width 9 height 24
click at [374, 456] on span "1" at bounding box center [374, 440] width 34 height 33
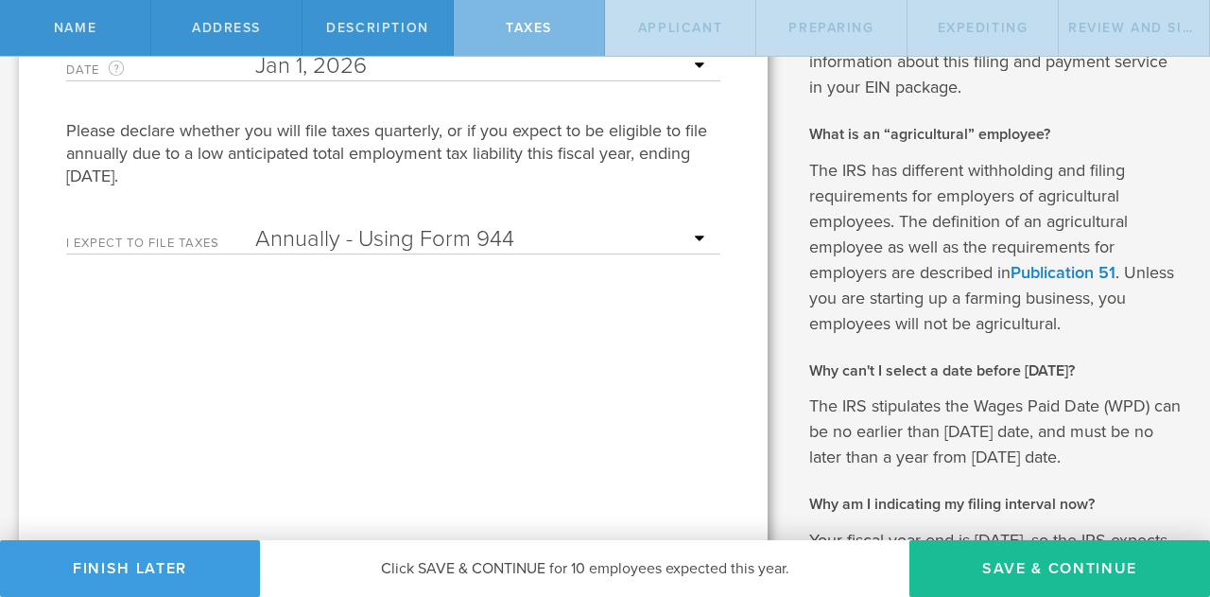
scroll to position [611, 0]
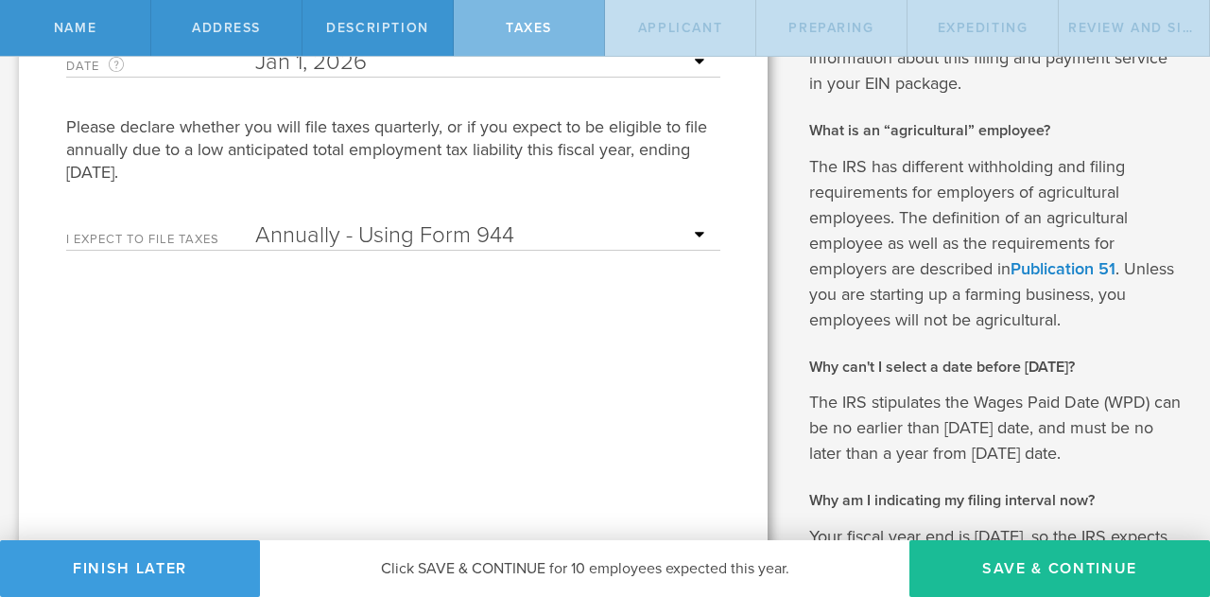
click at [484, 250] on select "Annually - Using Form 944 Quarterly - Using Form 941" at bounding box center [483, 235] width 456 height 28
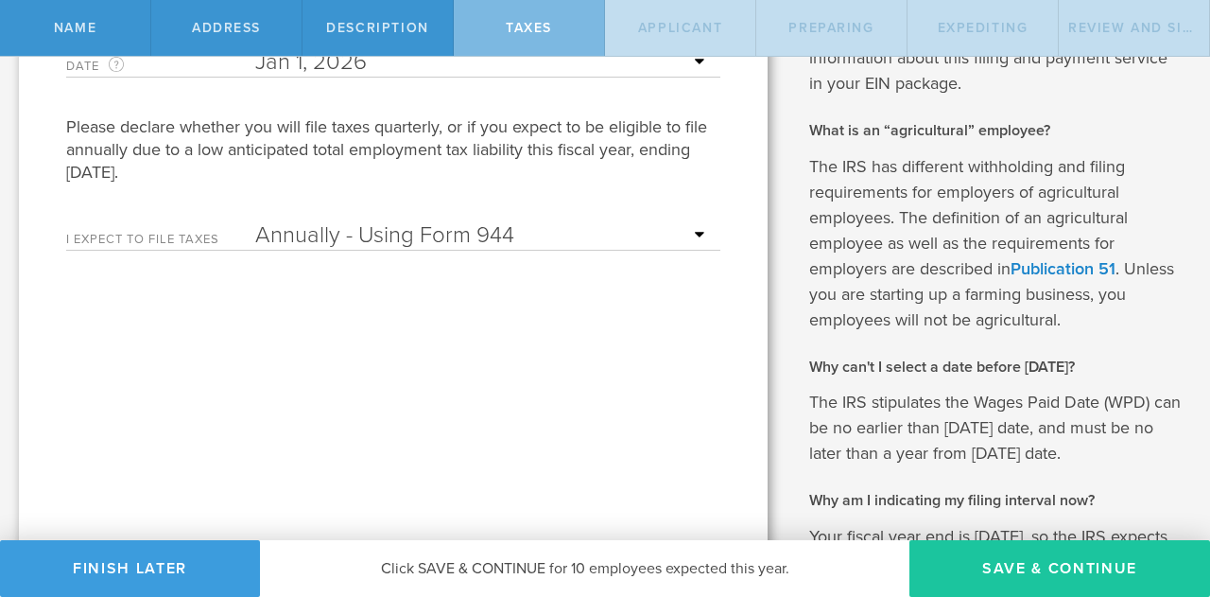
click at [966, 559] on button "Save & Continue" at bounding box center [1060, 568] width 301 height 57
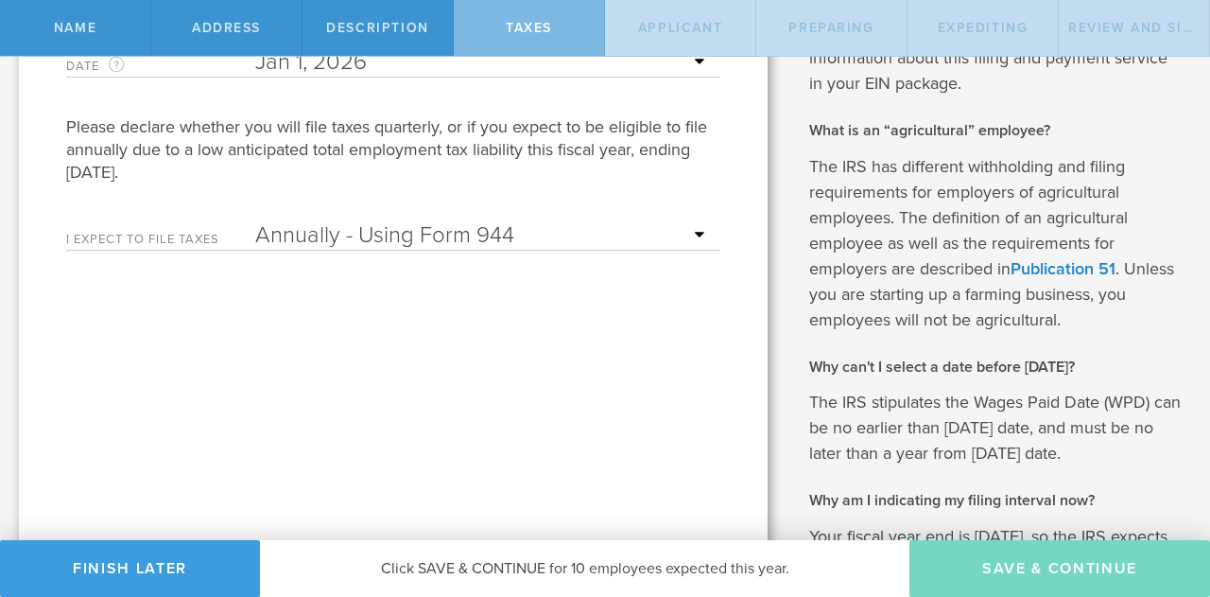
type input "CEO"
select select "US"
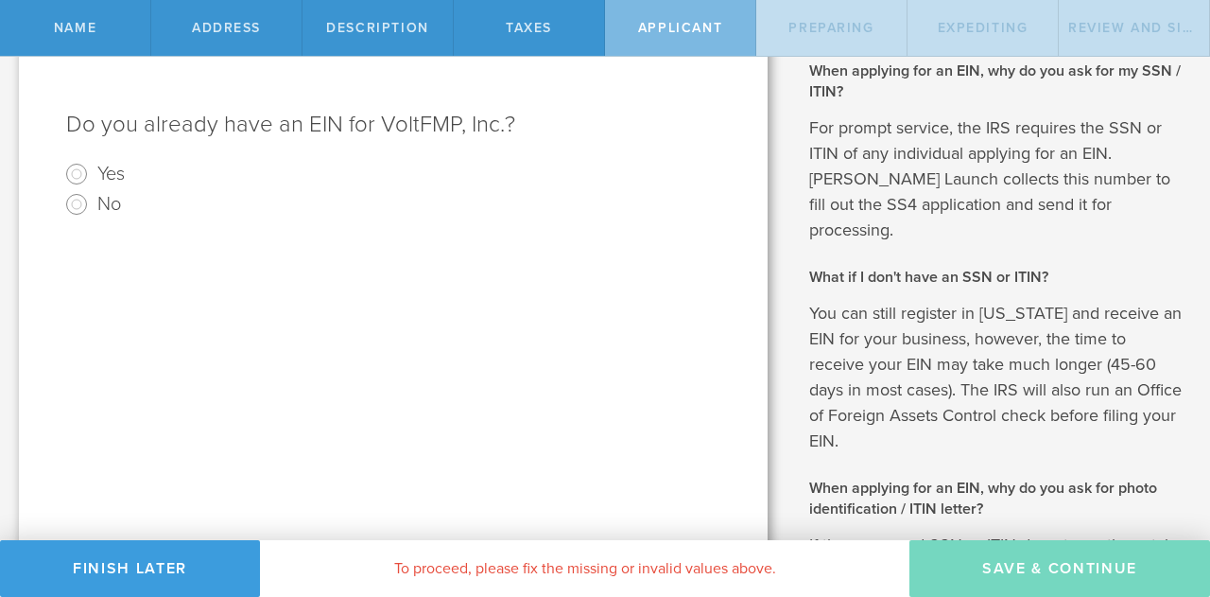
scroll to position [0, 0]
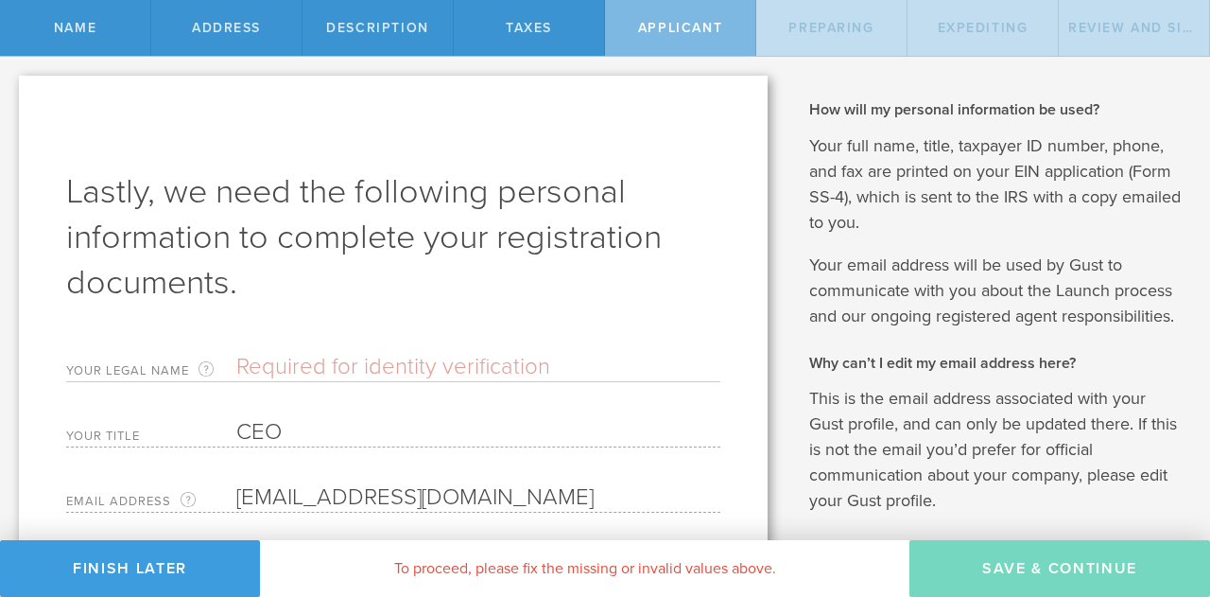
click at [440, 357] on input "text" at bounding box center [478, 367] width 484 height 28
click at [303, 369] on input "David Schell" at bounding box center [478, 367] width 484 height 28
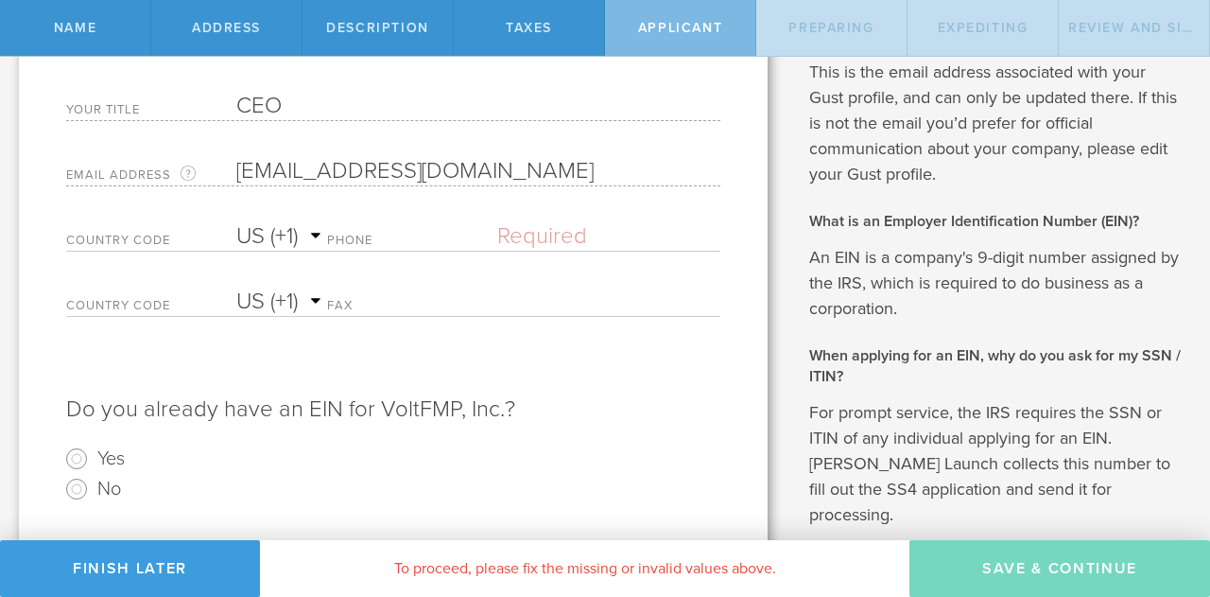
scroll to position [332, 0]
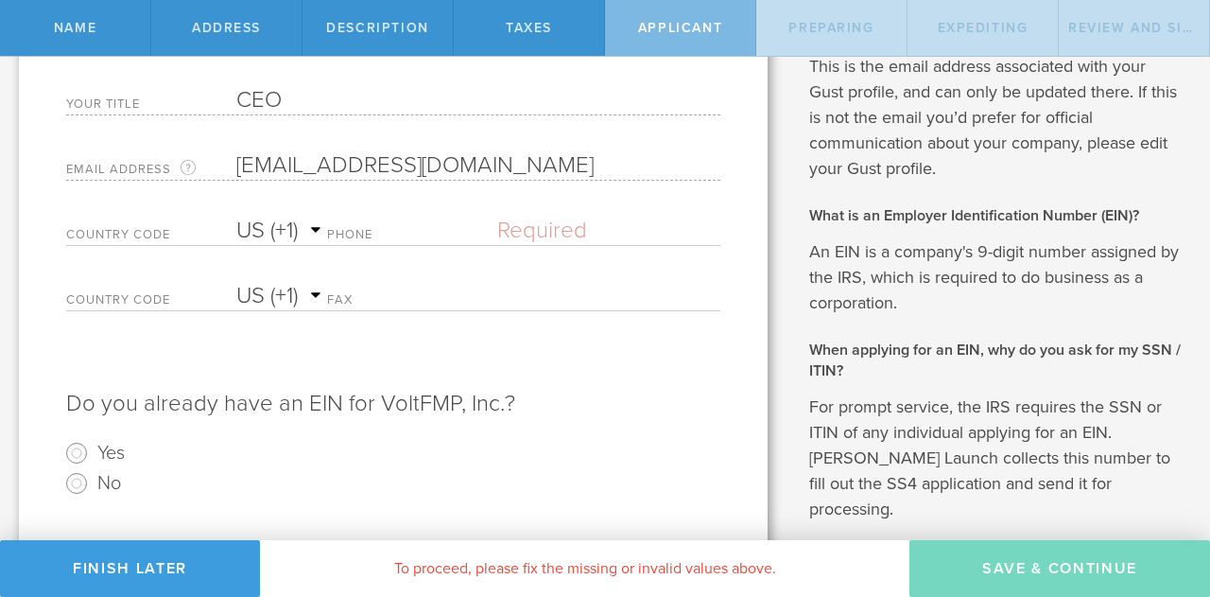
type input "David Ray Schell"
click at [564, 234] on input "text" at bounding box center [608, 231] width 223 height 28
type input "(405) 697-4555"
click at [85, 483] on input "No" at bounding box center [76, 483] width 30 height 30
radio input "true"
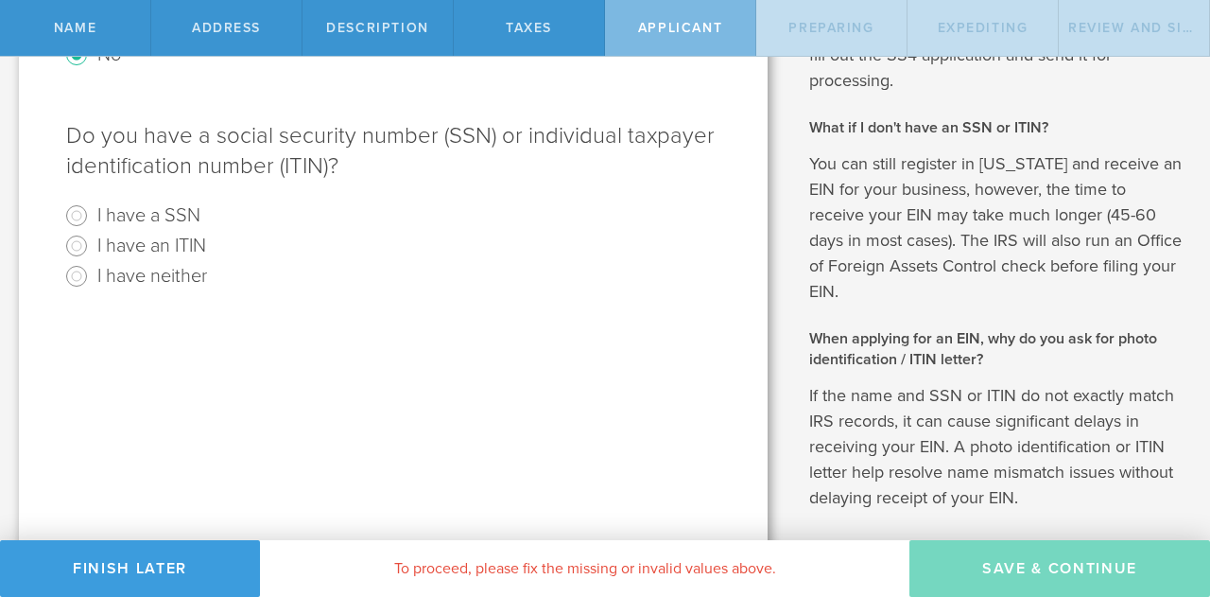
scroll to position [762, 0]
click at [74, 211] on input "I have a SSN" at bounding box center [76, 214] width 30 height 30
radio input "true"
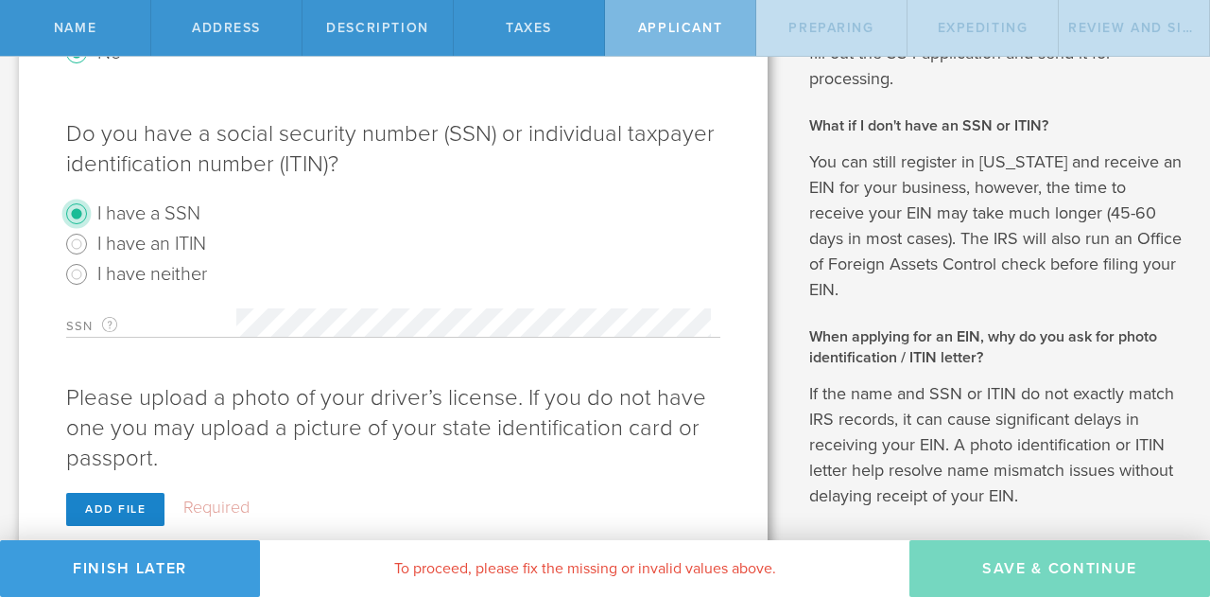
scroll to position [842, 0]
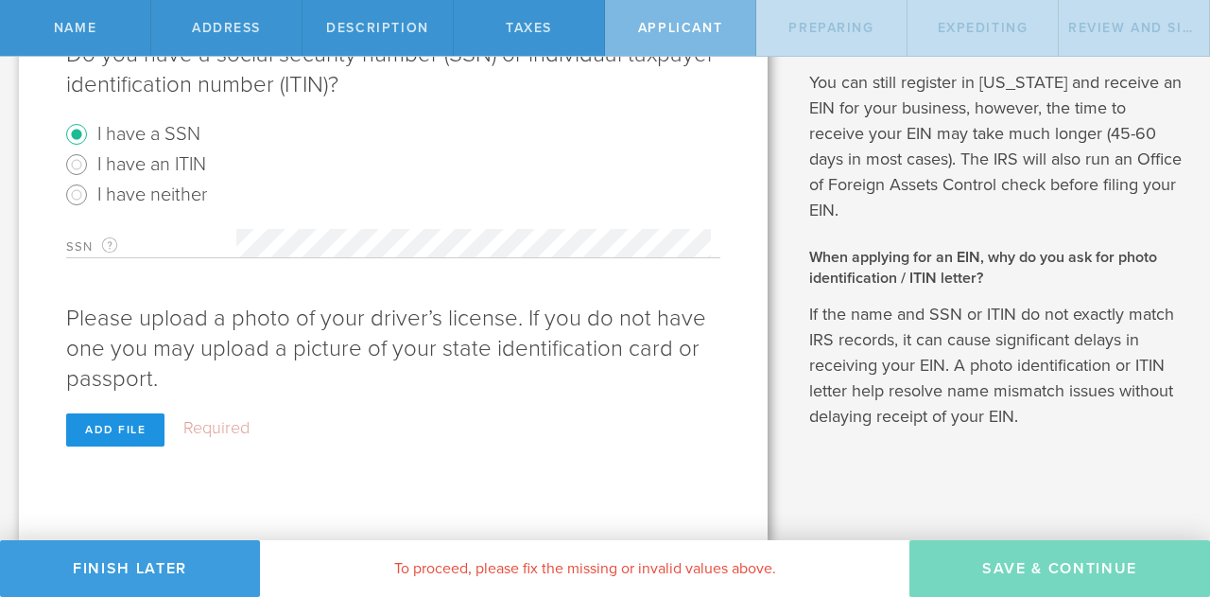
click at [94, 414] on div "Add file" at bounding box center [115, 429] width 98 height 33
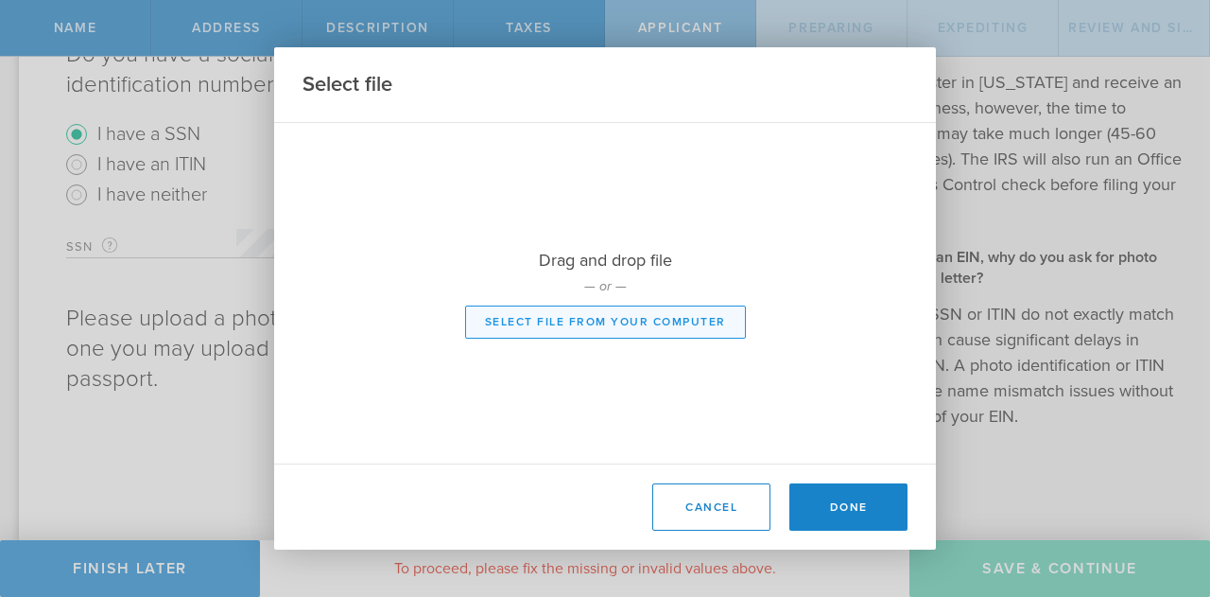
click at [601, 322] on button "Select file from your computer" at bounding box center [605, 321] width 281 height 33
type input "C:\fakepath\IMG_0173.jpg"
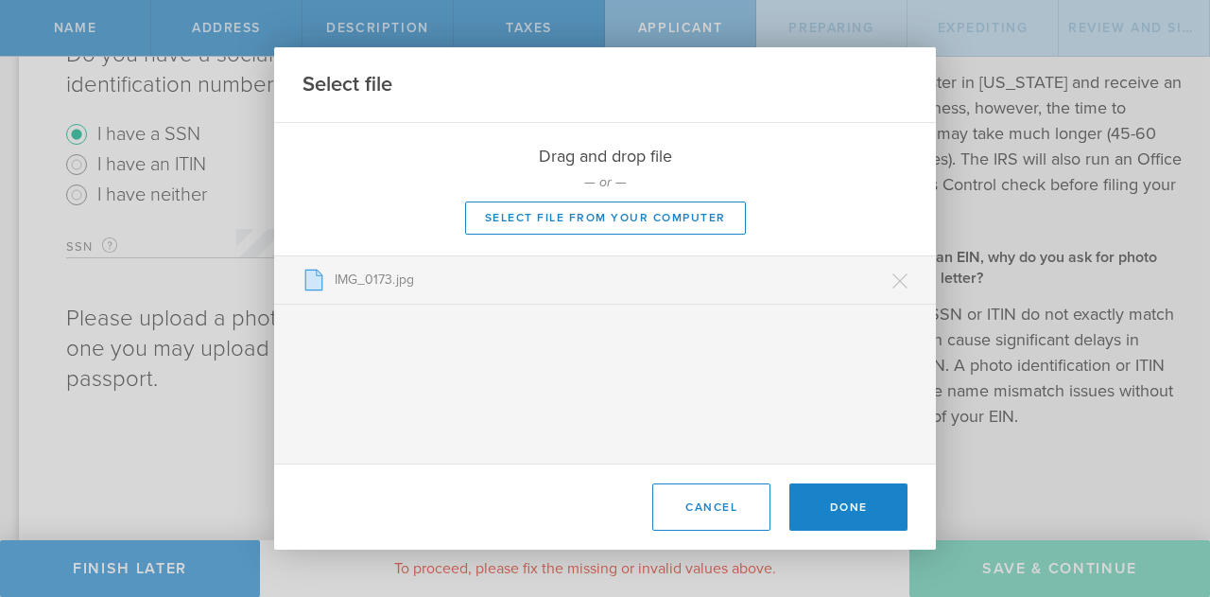
click at [350, 277] on p "IMG_0173.jpg" at bounding box center [616, 279] width 583 height 19
click at [849, 504] on button "Done" at bounding box center [849, 506] width 118 height 47
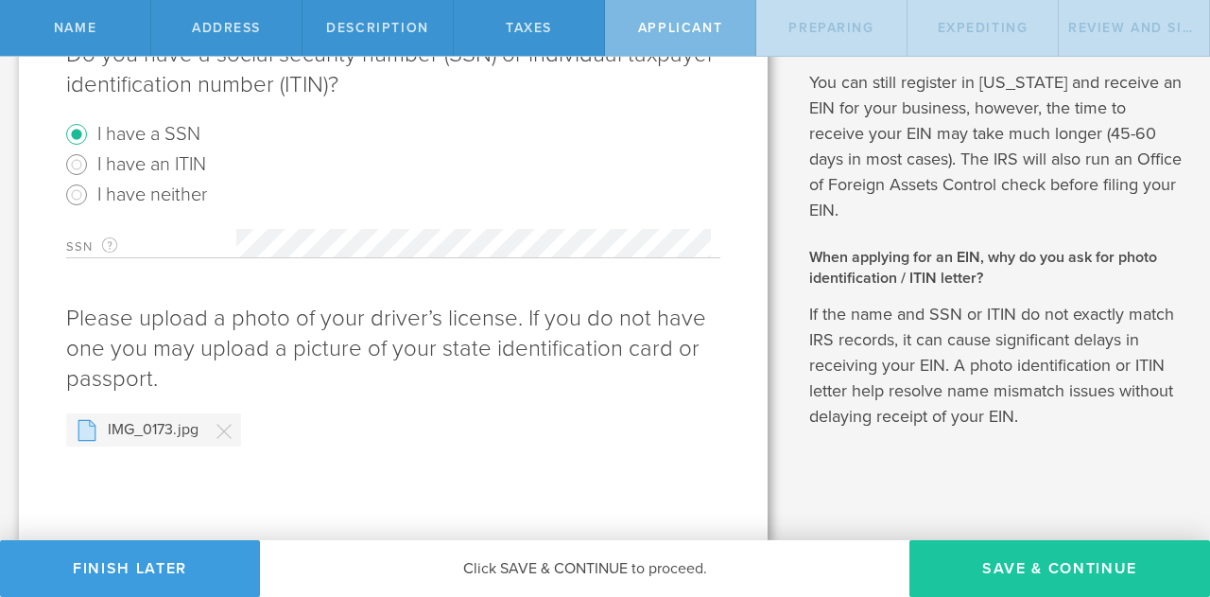
click at [1034, 571] on button "Save & Continue" at bounding box center [1060, 568] width 301 height 57
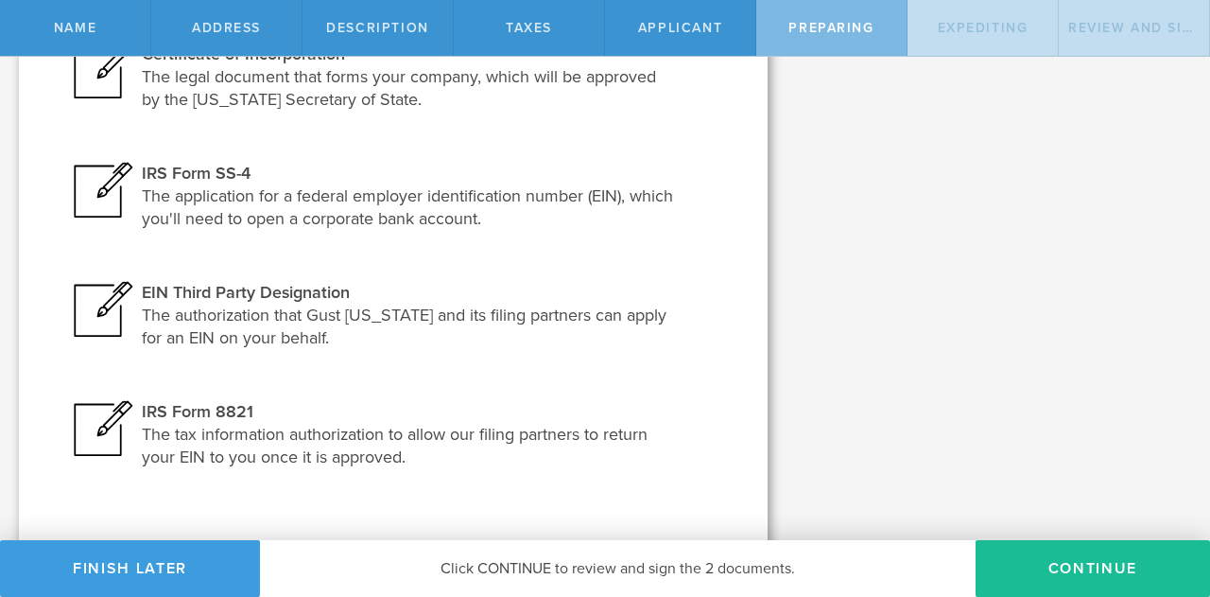
scroll to position [359, 0]
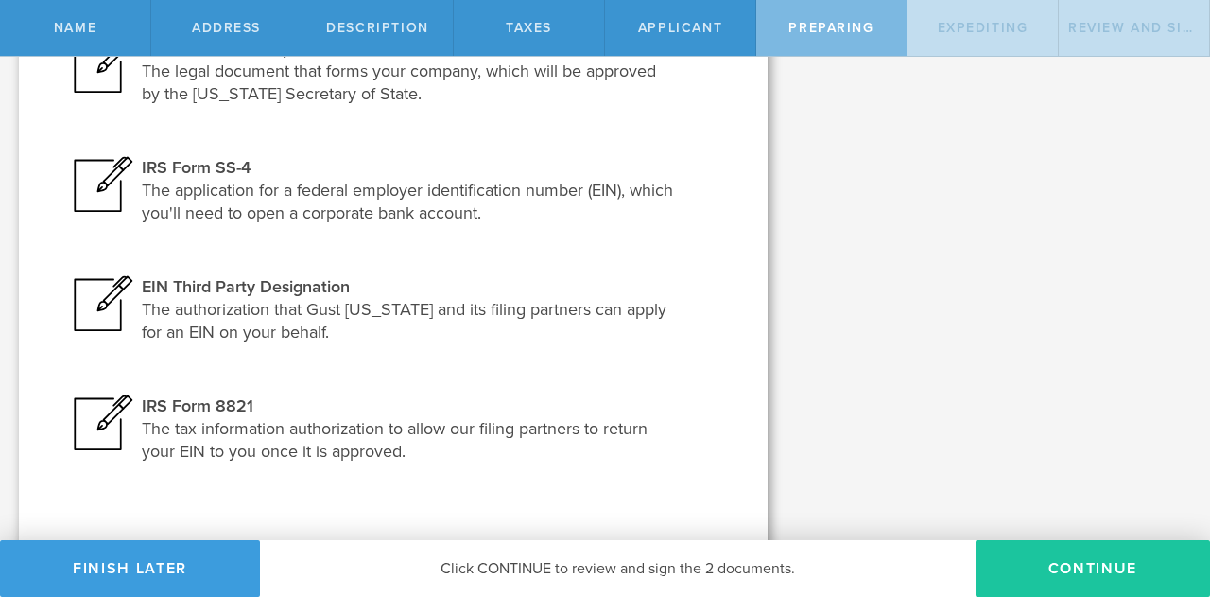
click at [1067, 572] on button "Continue" at bounding box center [1093, 568] width 235 height 57
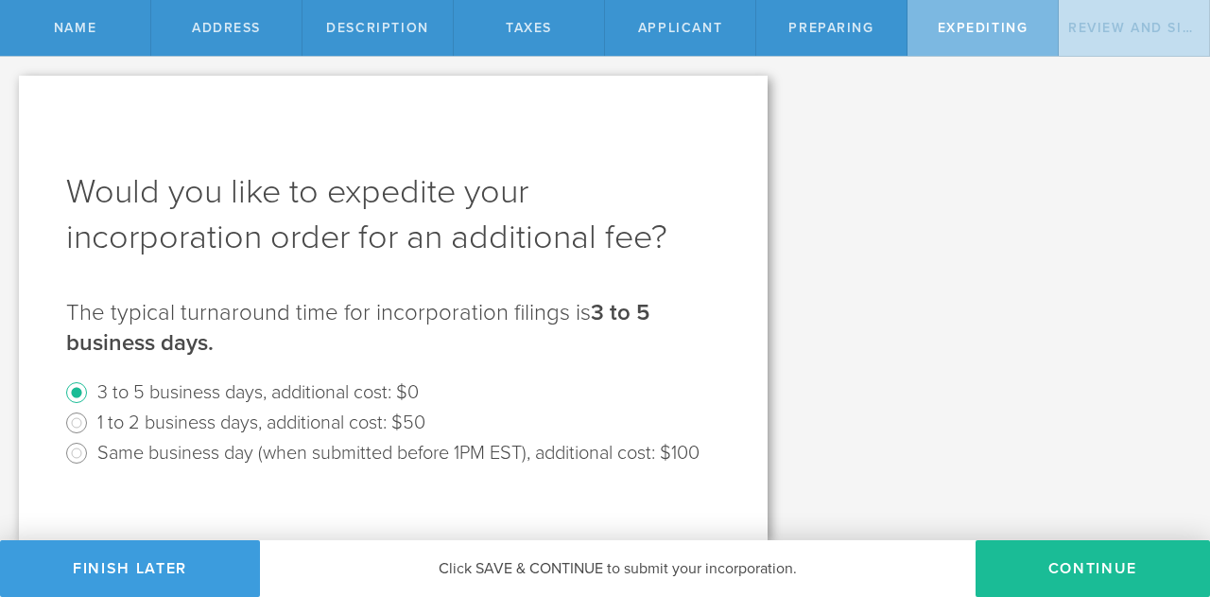
scroll to position [21, 0]
click at [527, 438] on label "Same business day (when submitted before 1PM EST), additional cost: $100" at bounding box center [398, 451] width 602 height 27
click at [92, 438] on input "Same business day (when submitted before 1PM EST), additional cost: $100" at bounding box center [76, 453] width 30 height 30
radio input "true"
radio input "false"
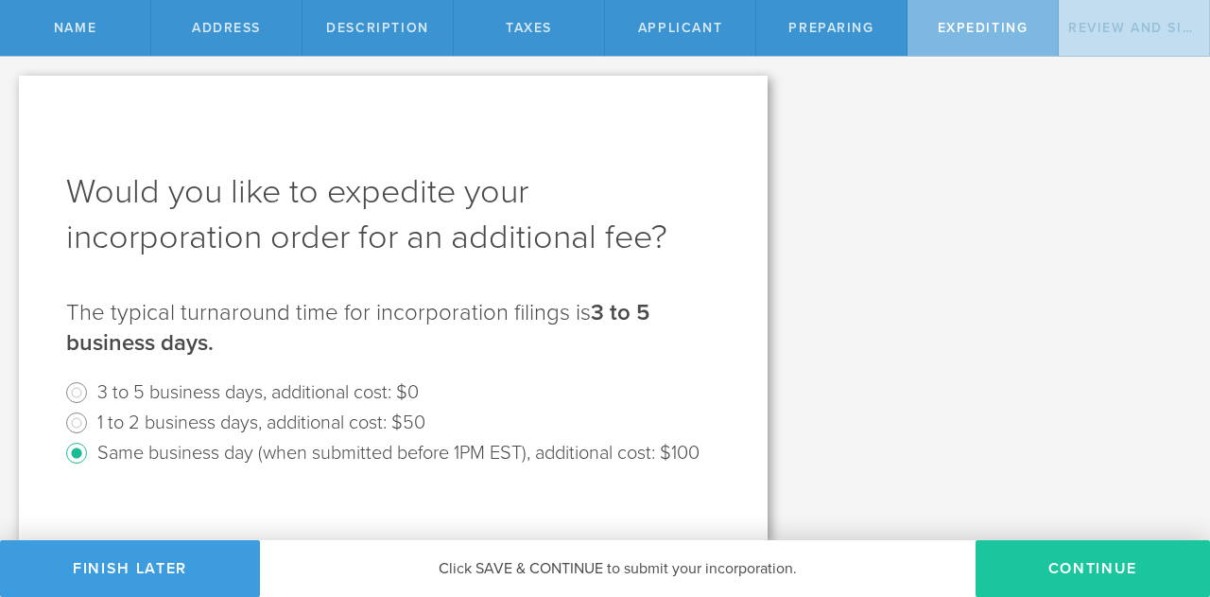
click at [1053, 566] on button "Continue" at bounding box center [1093, 568] width 235 height 57
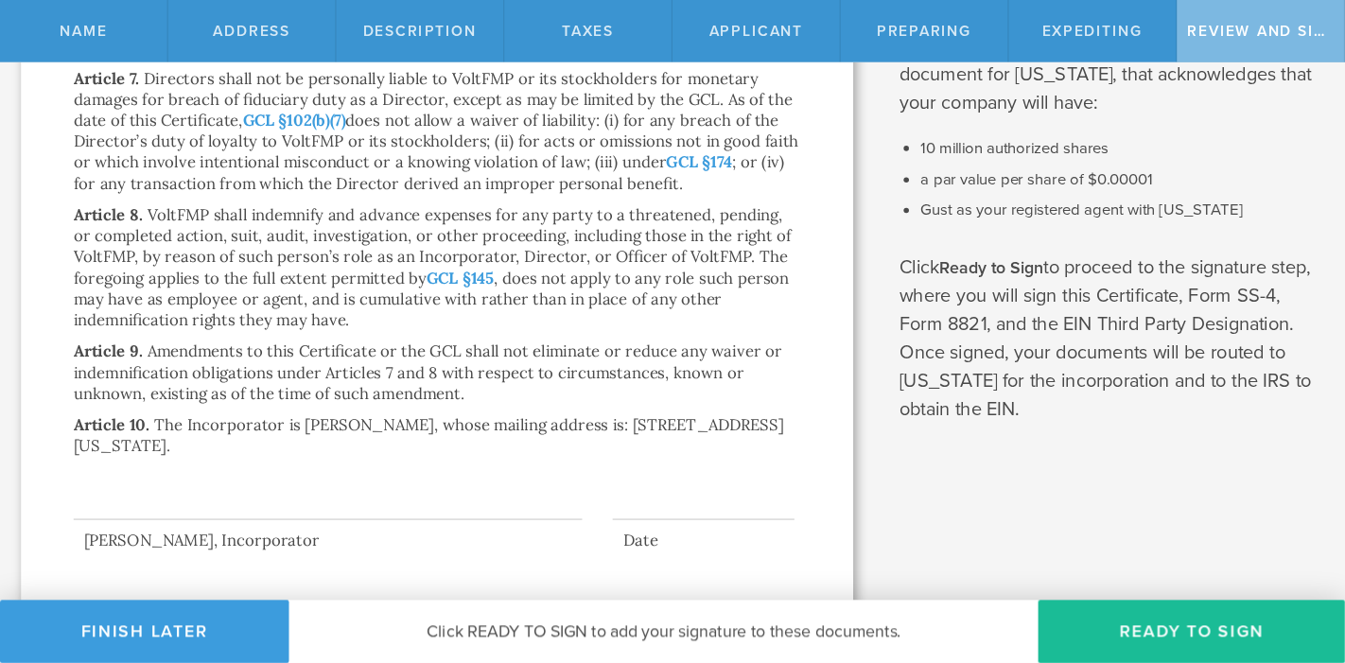
scroll to position [499, 0]
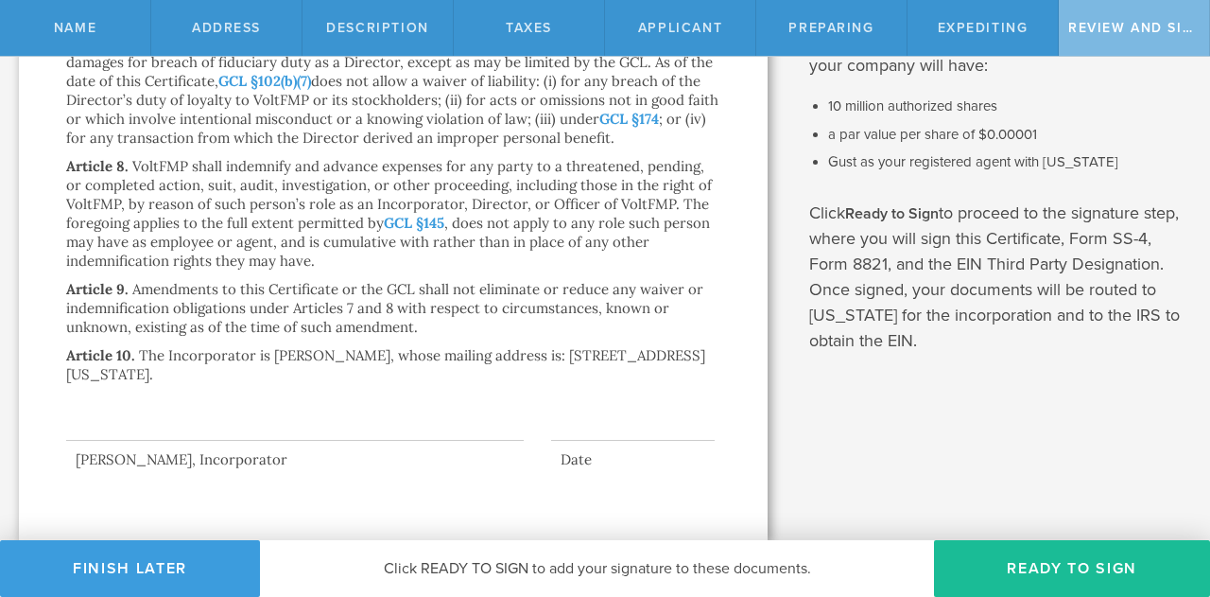
click at [339, 413] on div at bounding box center [295, 403] width 458 height 76
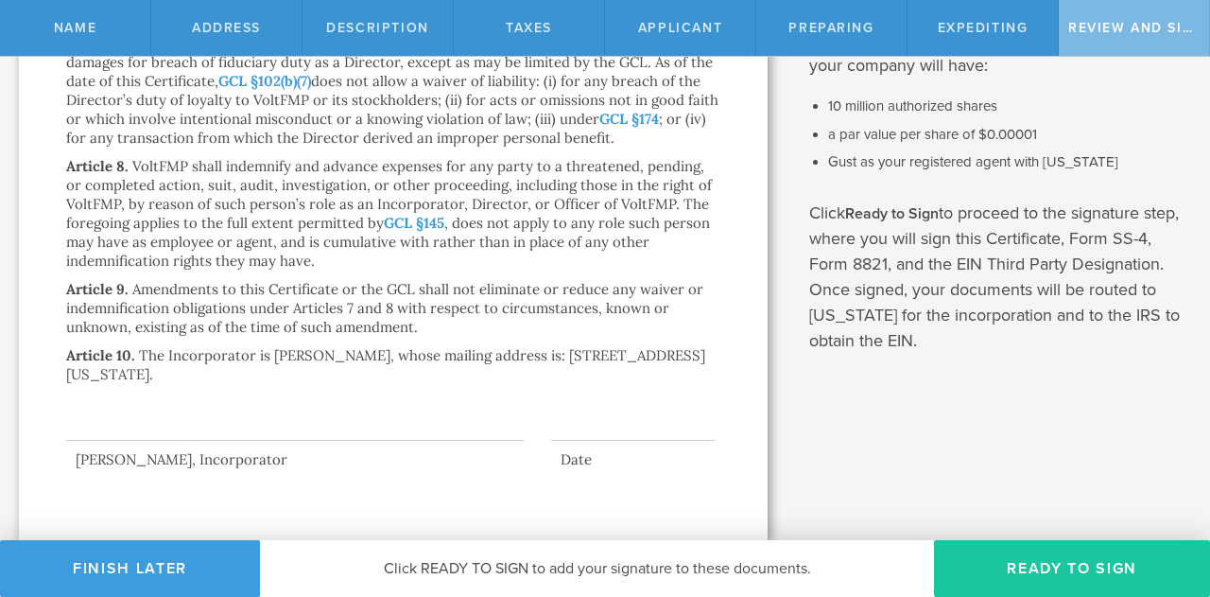
click at [1089, 568] on button "Ready to Sign" at bounding box center [1072, 568] width 276 height 57
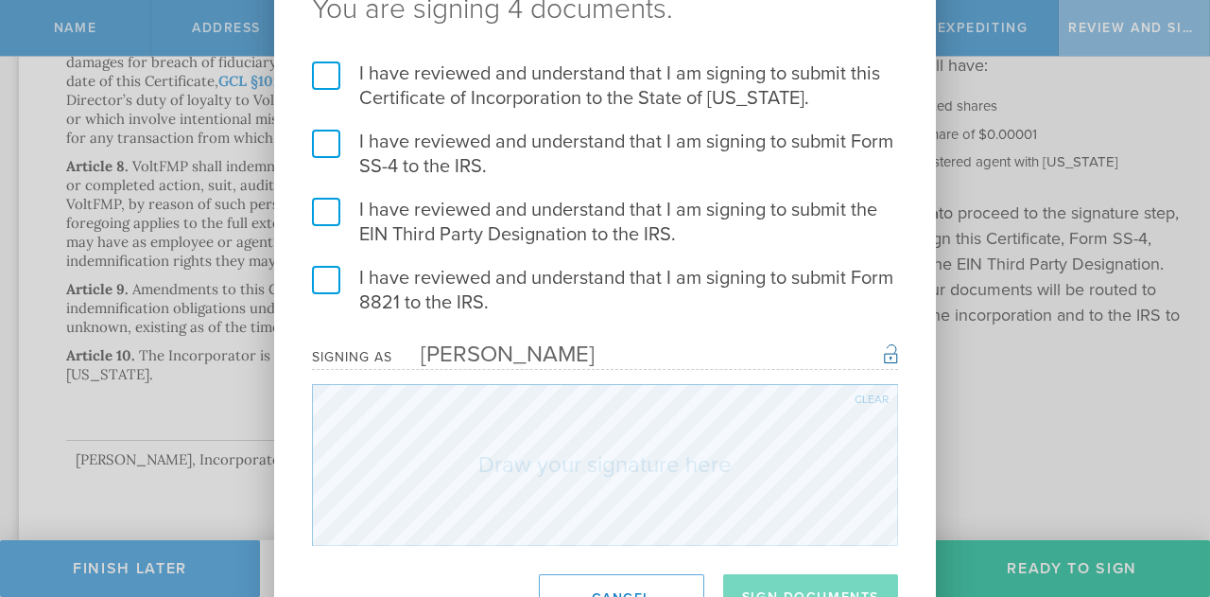
click at [325, 78] on label "I have reviewed and understand that I am signing to submit this Certificate of …" at bounding box center [605, 85] width 586 height 49
click at [0, 0] on input "I have reviewed and understand that I am signing to submit this Certificate of …" at bounding box center [0, 0] width 0 height 0
click at [323, 156] on label "I have reviewed and understand that I am signing to submit Form SS-4 to the IRS." at bounding box center [605, 154] width 586 height 49
click at [0, 0] on input "I have reviewed and understand that I am signing to submit Form SS-4 to the IRS." at bounding box center [0, 0] width 0 height 0
click at [324, 206] on label "I have reviewed and understand that I am signing to submit the EIN Third Party …" at bounding box center [605, 222] width 586 height 49
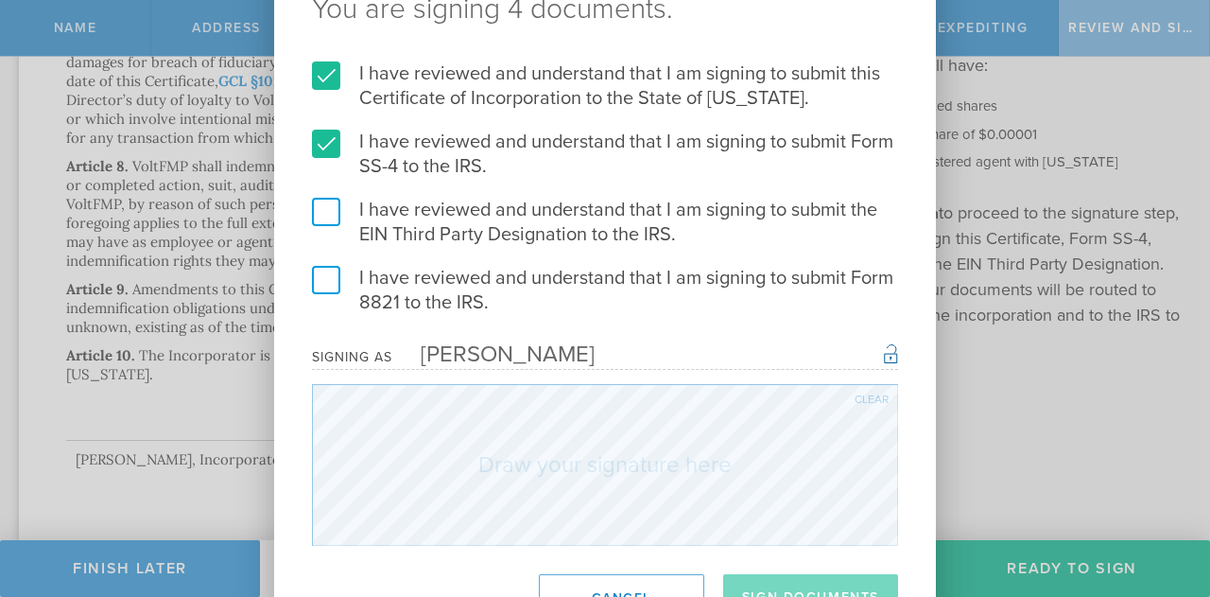
click at [0, 0] on input "I have reviewed and understand that I am signing to submit the EIN Third Party …" at bounding box center [0, 0] width 0 height 0
click at [325, 287] on label "I have reviewed and understand that I am signing to submit Form 8821 to the IRS." at bounding box center [605, 290] width 586 height 49
click at [0, 0] on input "I have reviewed and understand that I am signing to submit Form 8821 to the IRS." at bounding box center [0, 0] width 0 height 0
drag, startPoint x: 1206, startPoint y: 386, endPoint x: 1207, endPoint y: 413, distance: 27.4
click at [1207, 413] on div "You are signing 4 documents. I have reviewed and understand that I am signing t…" at bounding box center [605, 298] width 1210 height 597
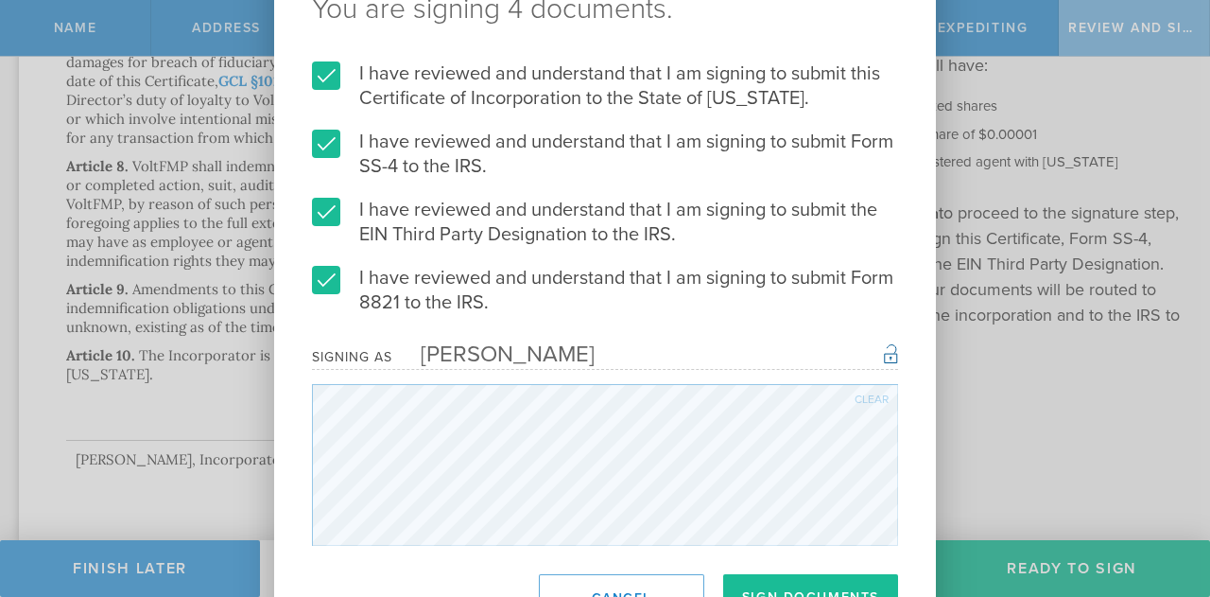
click at [1203, 432] on div "You are signing 4 documents. I have reviewed and understand that I am signing t…" at bounding box center [605, 298] width 1210 height 597
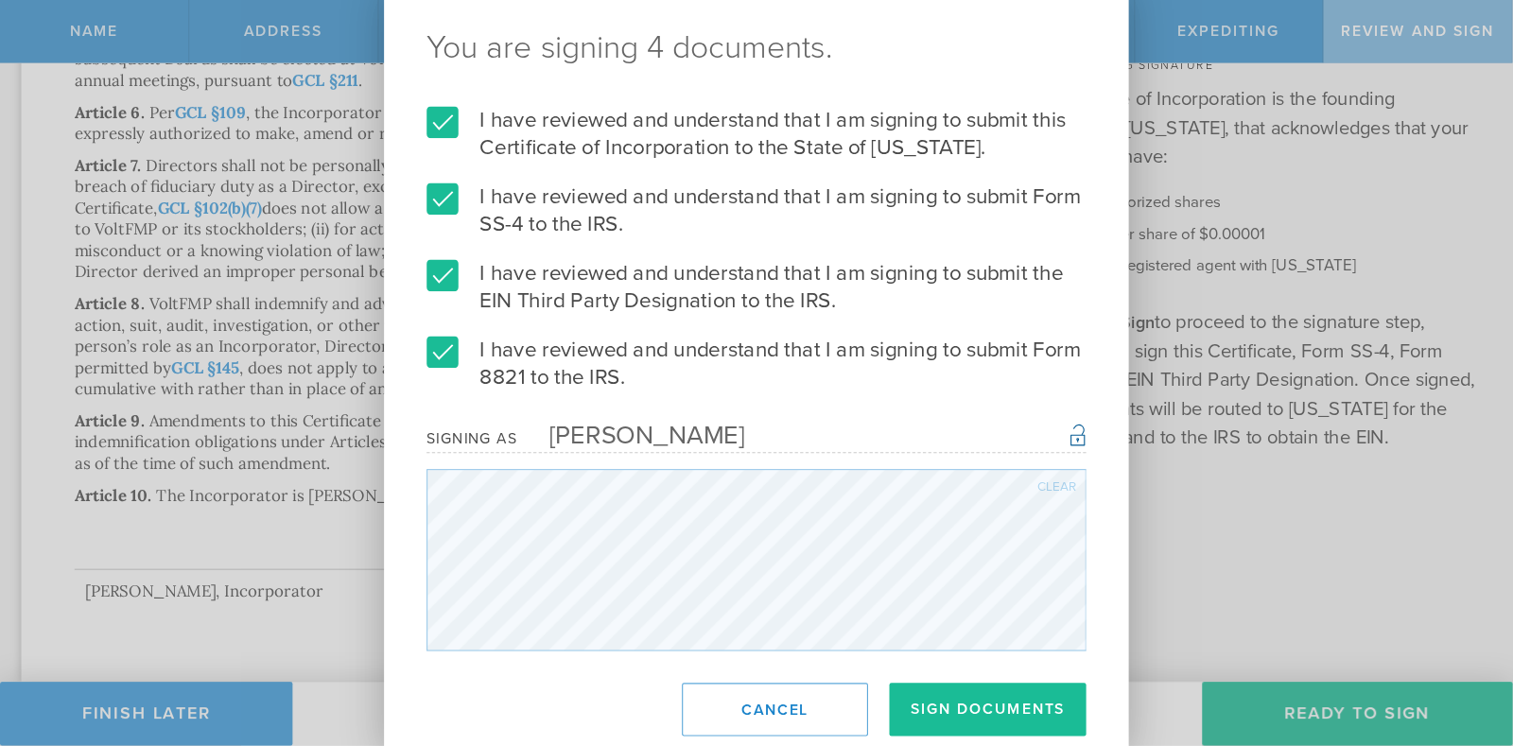
scroll to position [255, 0]
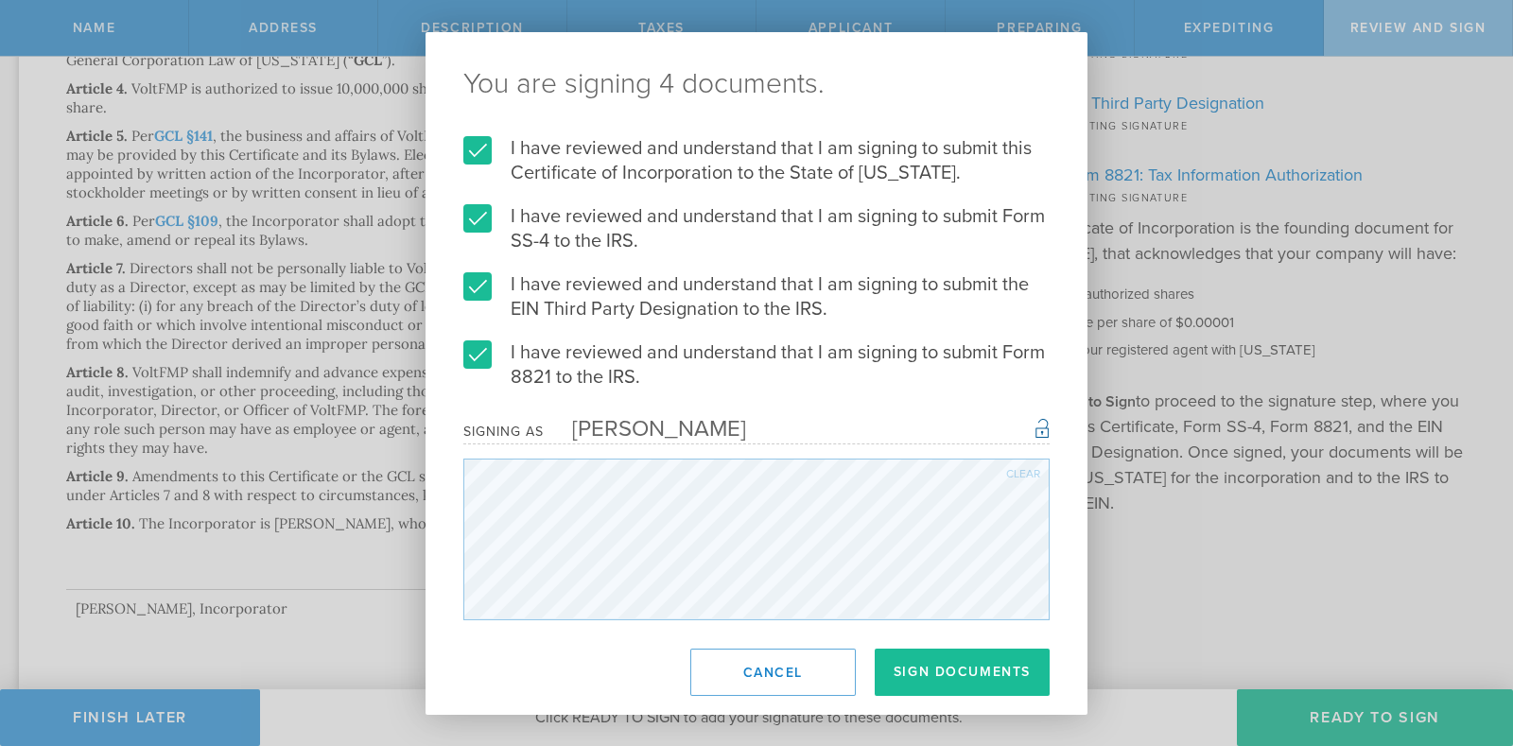
drag, startPoint x: 1170, startPoint y: 1, endPoint x: 1012, endPoint y: 467, distance: 492.2
click at [1012, 468] on div "Clear" at bounding box center [1023, 473] width 34 height 11
click at [1021, 477] on div "Clear" at bounding box center [1023, 473] width 34 height 11
click at [946, 596] on button "Sign Documents" at bounding box center [962, 672] width 175 height 47
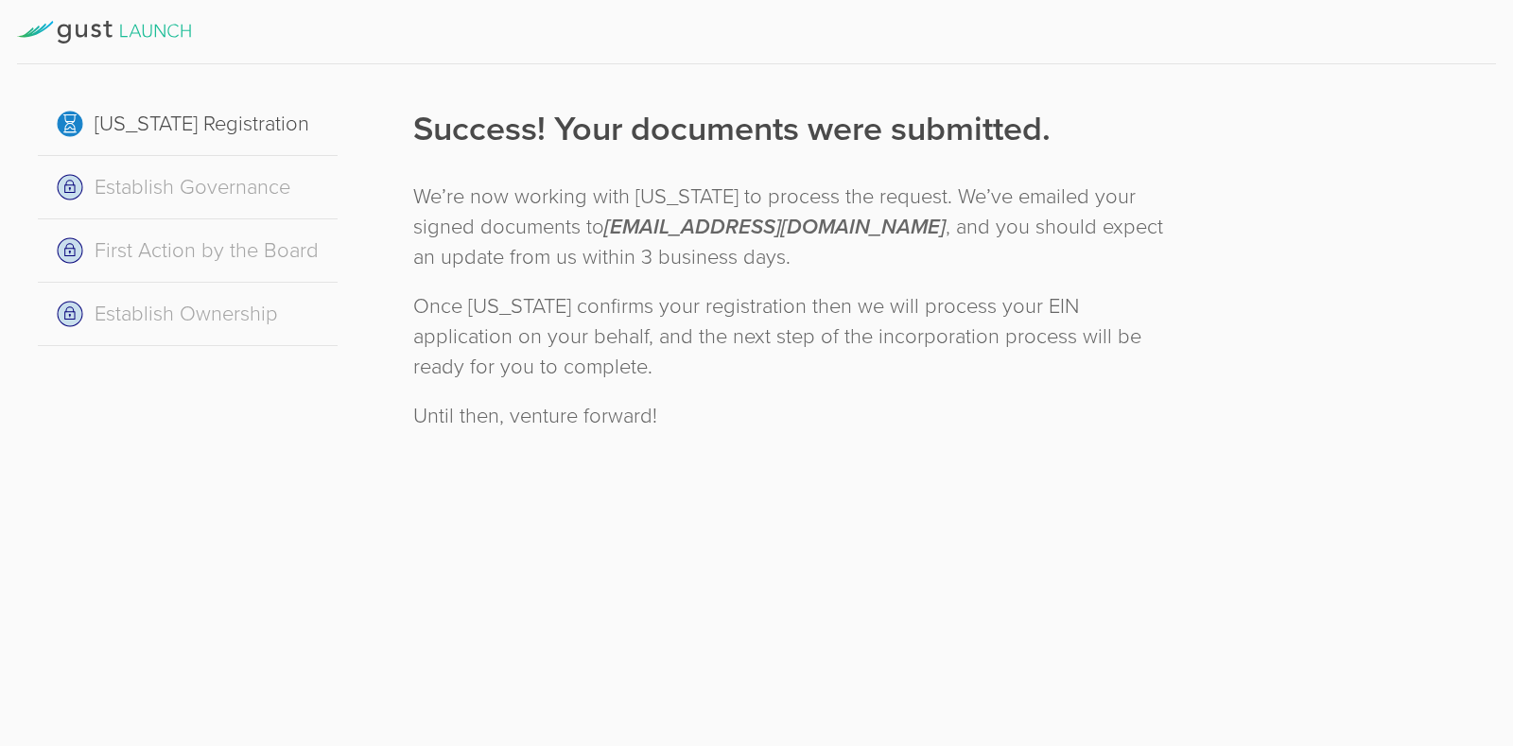
click at [208, 193] on div "Establish Governance" at bounding box center [188, 187] width 300 height 63
click at [83, 35] on icon at bounding box center [81, 31] width 11 height 13
